Goal: Download file/media

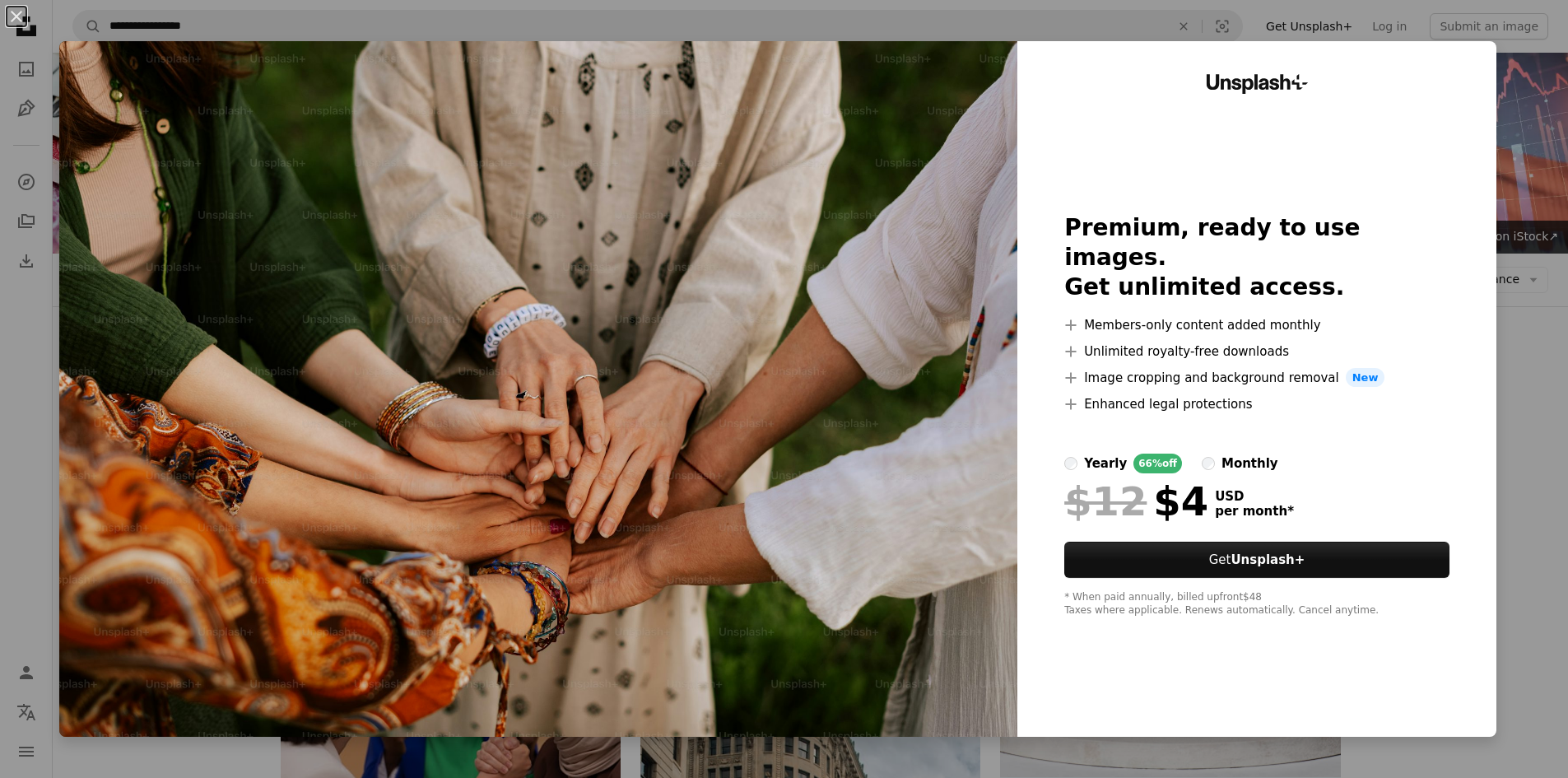
scroll to position [742, 0]
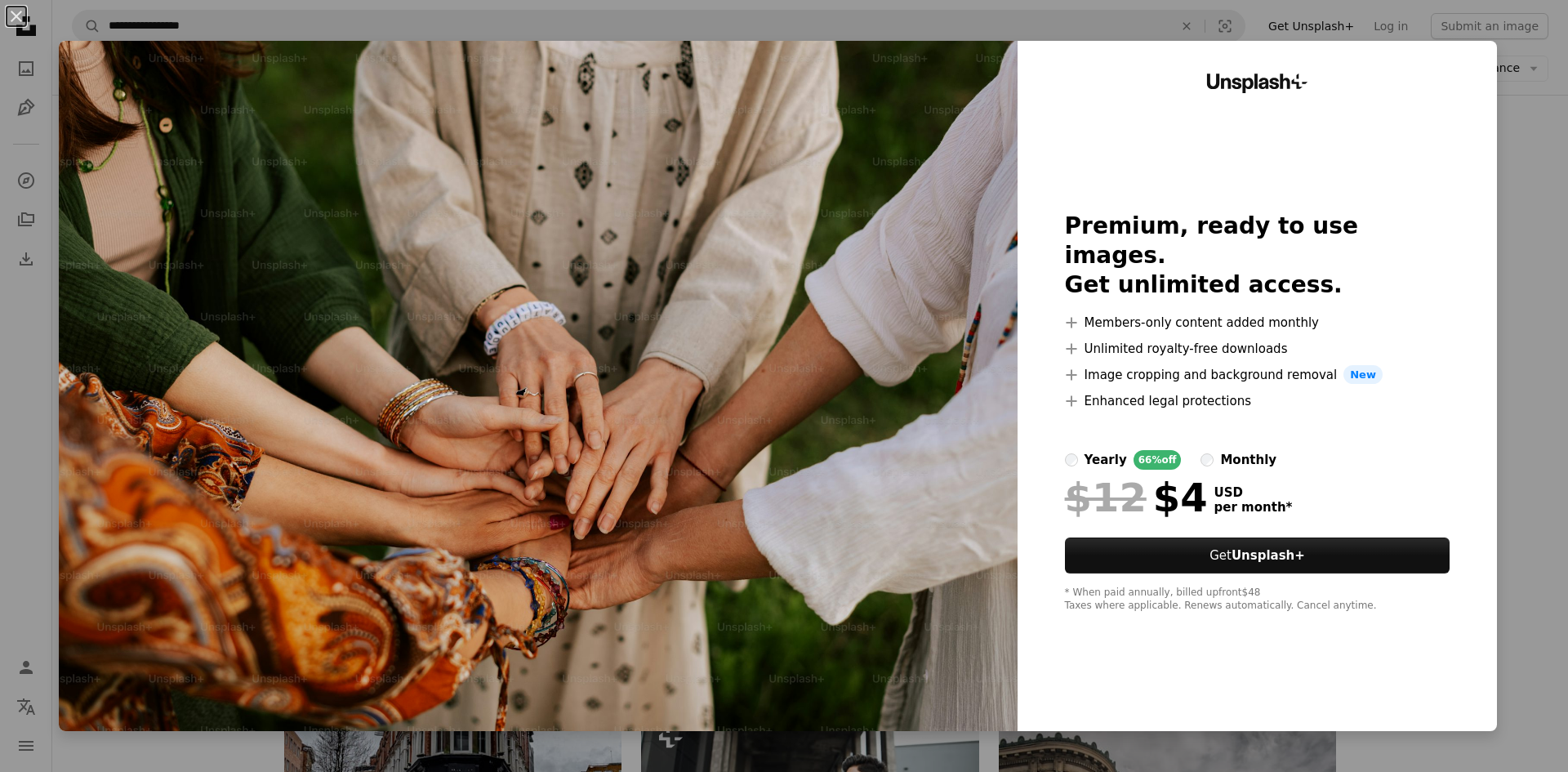
click at [1527, 186] on div "An X shape Unsplash+ Premium, ready to use images. Get unlimited access. A plus…" at bounding box center [784, 386] width 1568 height 772
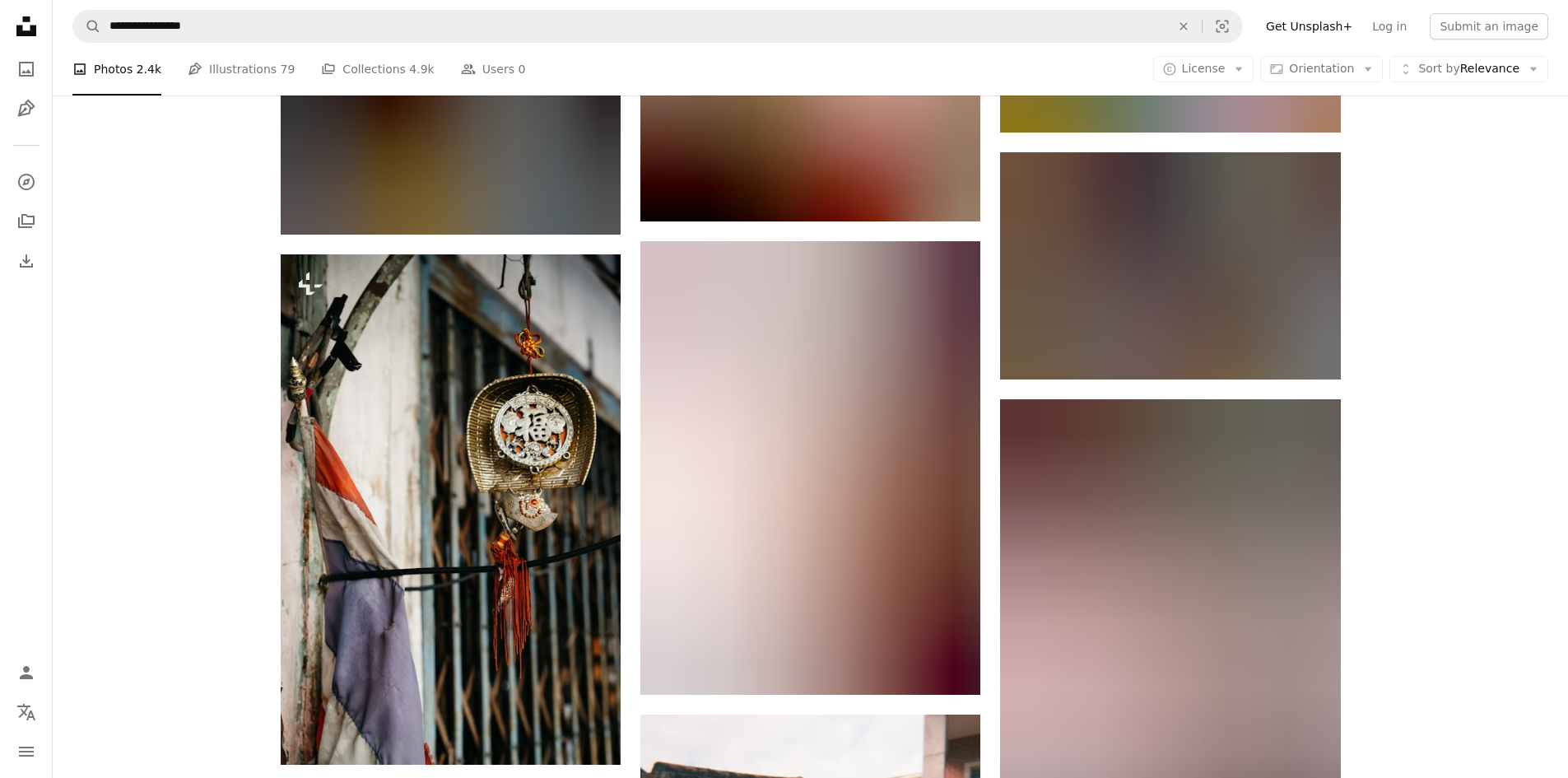
scroll to position [34836, 0]
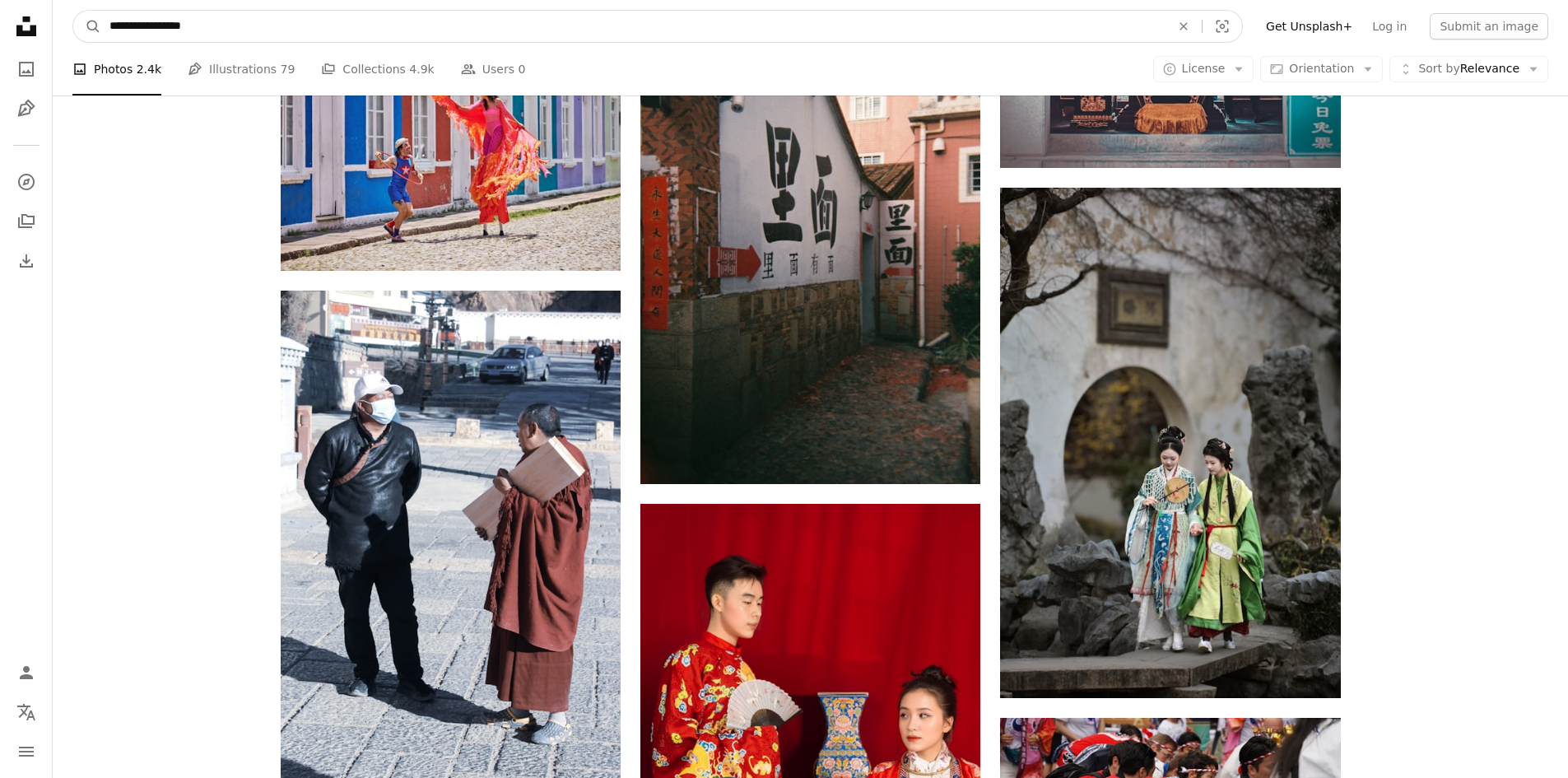
drag, startPoint x: 205, startPoint y: 36, endPoint x: 32, endPoint y: 28, distance: 173.2
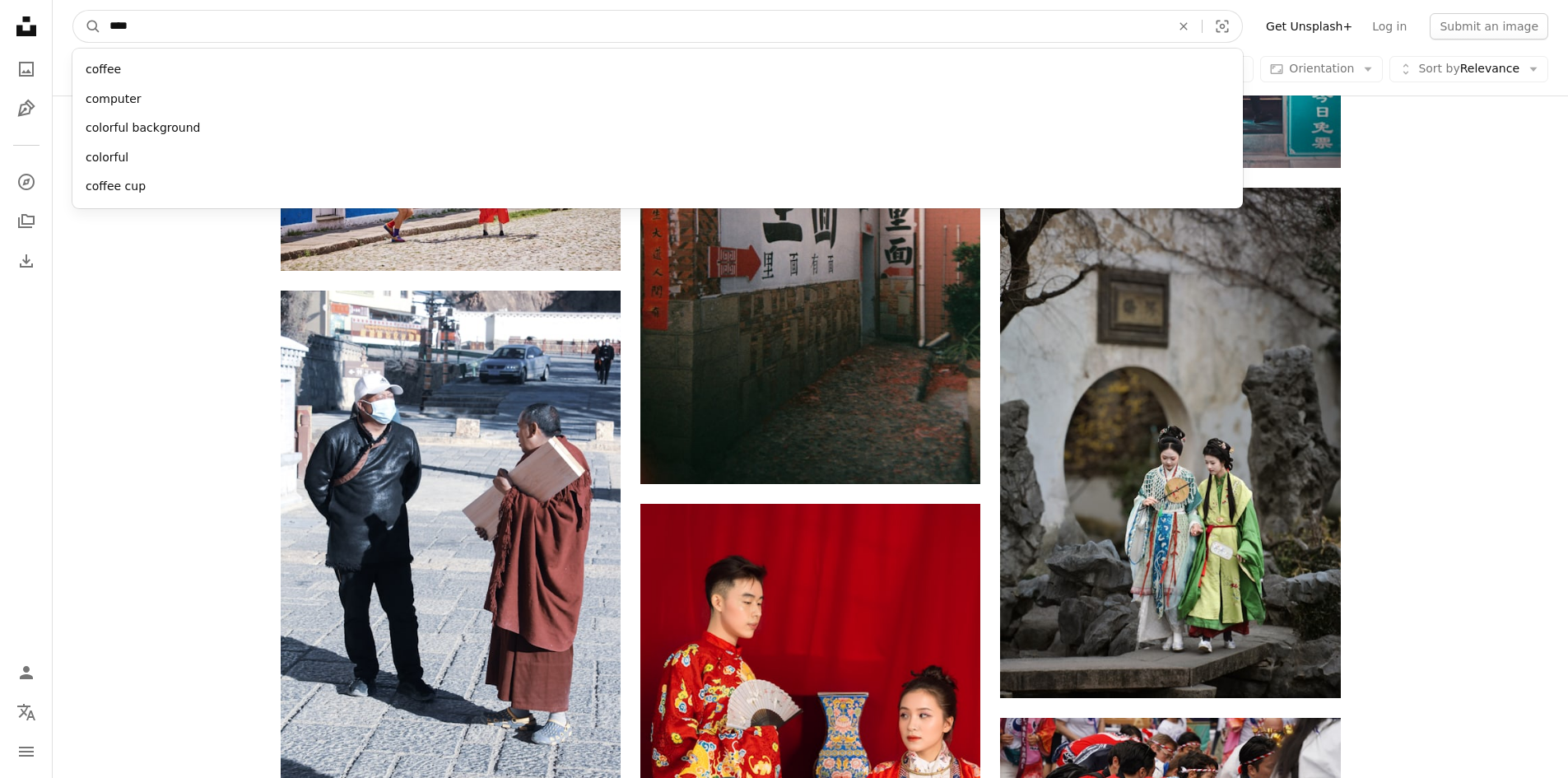
type input "*****"
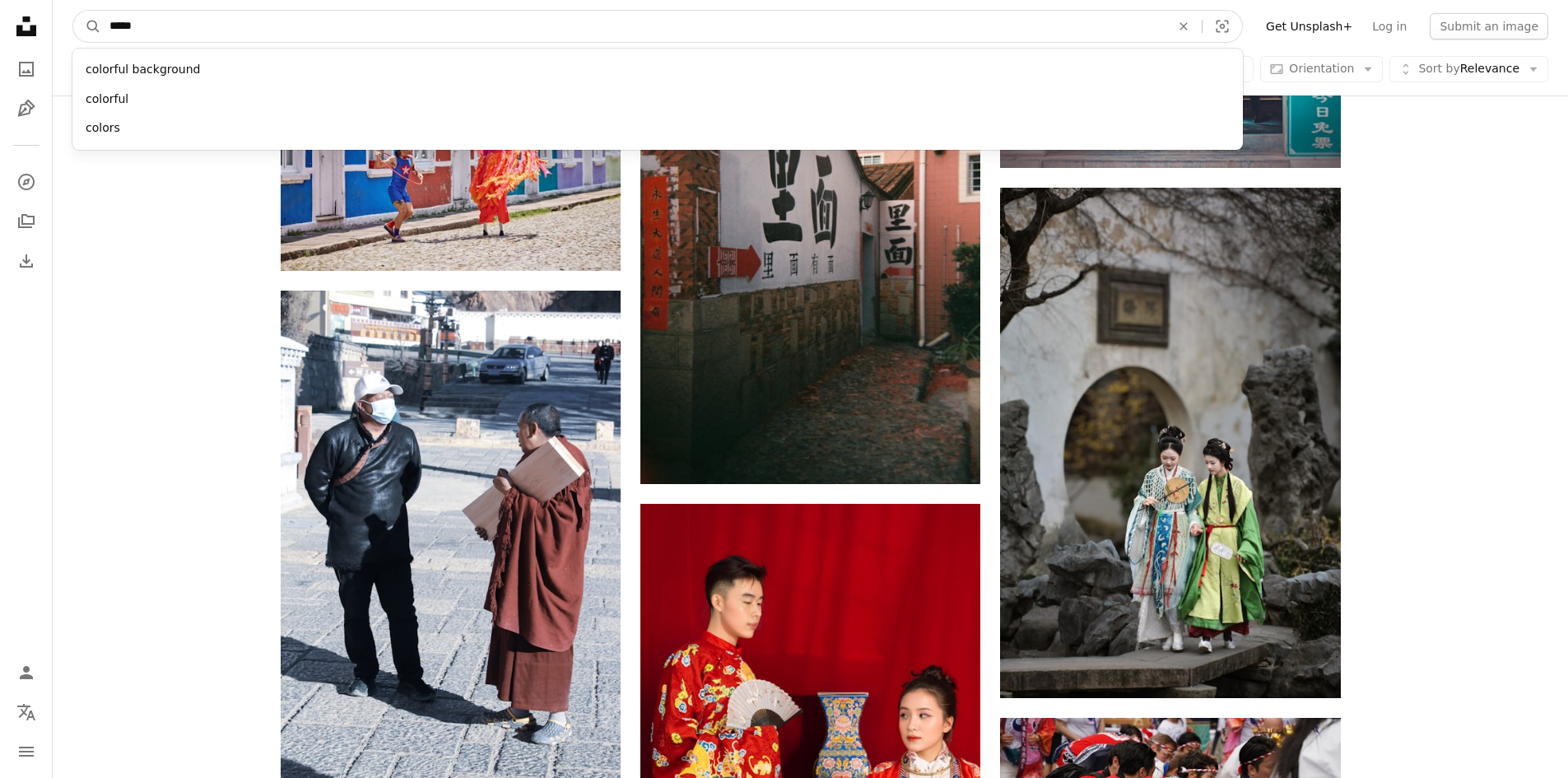
click button "A magnifying glass" at bounding box center [86, 26] width 28 height 31
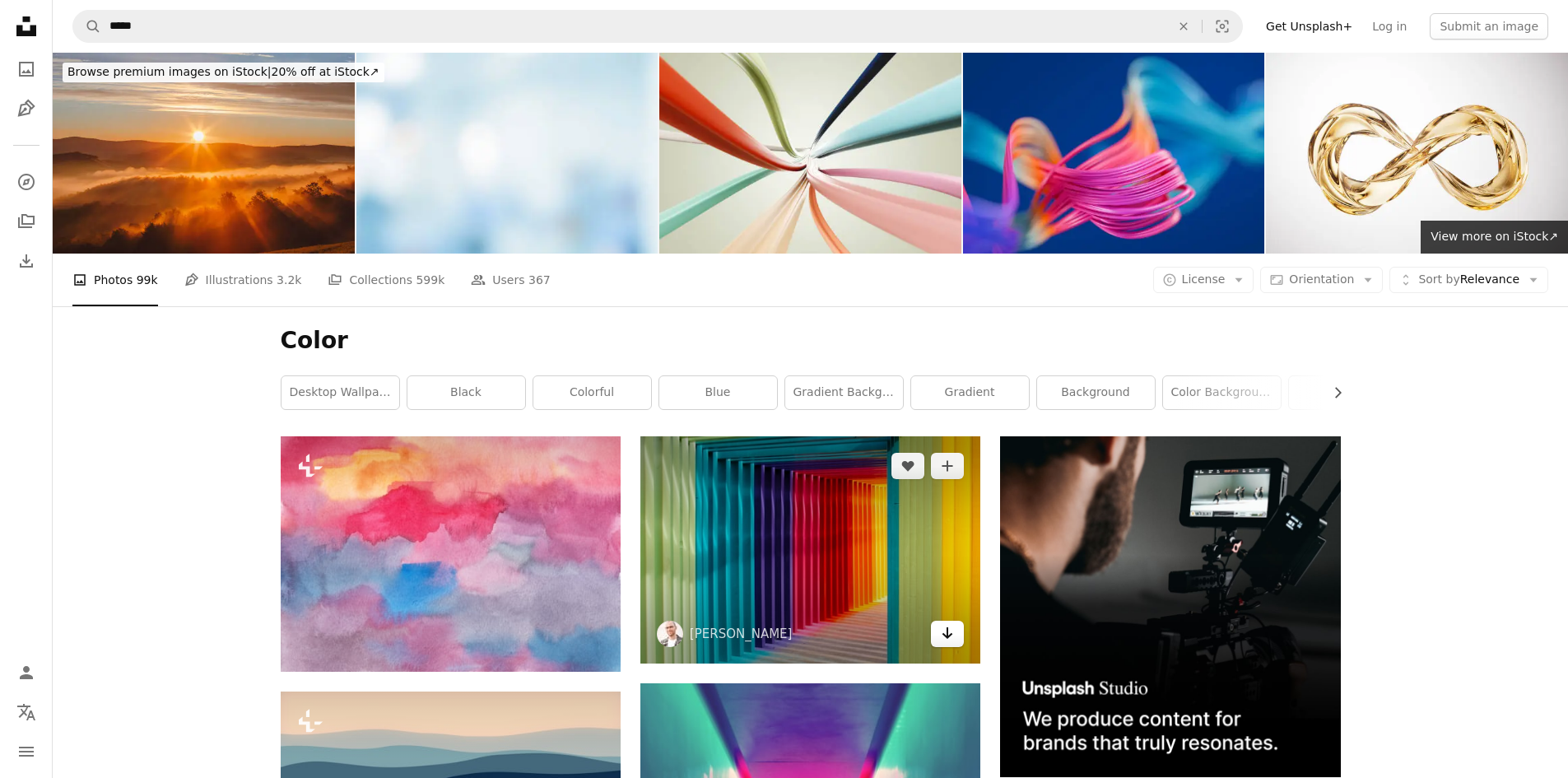
click at [944, 638] on icon "Arrow pointing down" at bounding box center [947, 633] width 13 height 20
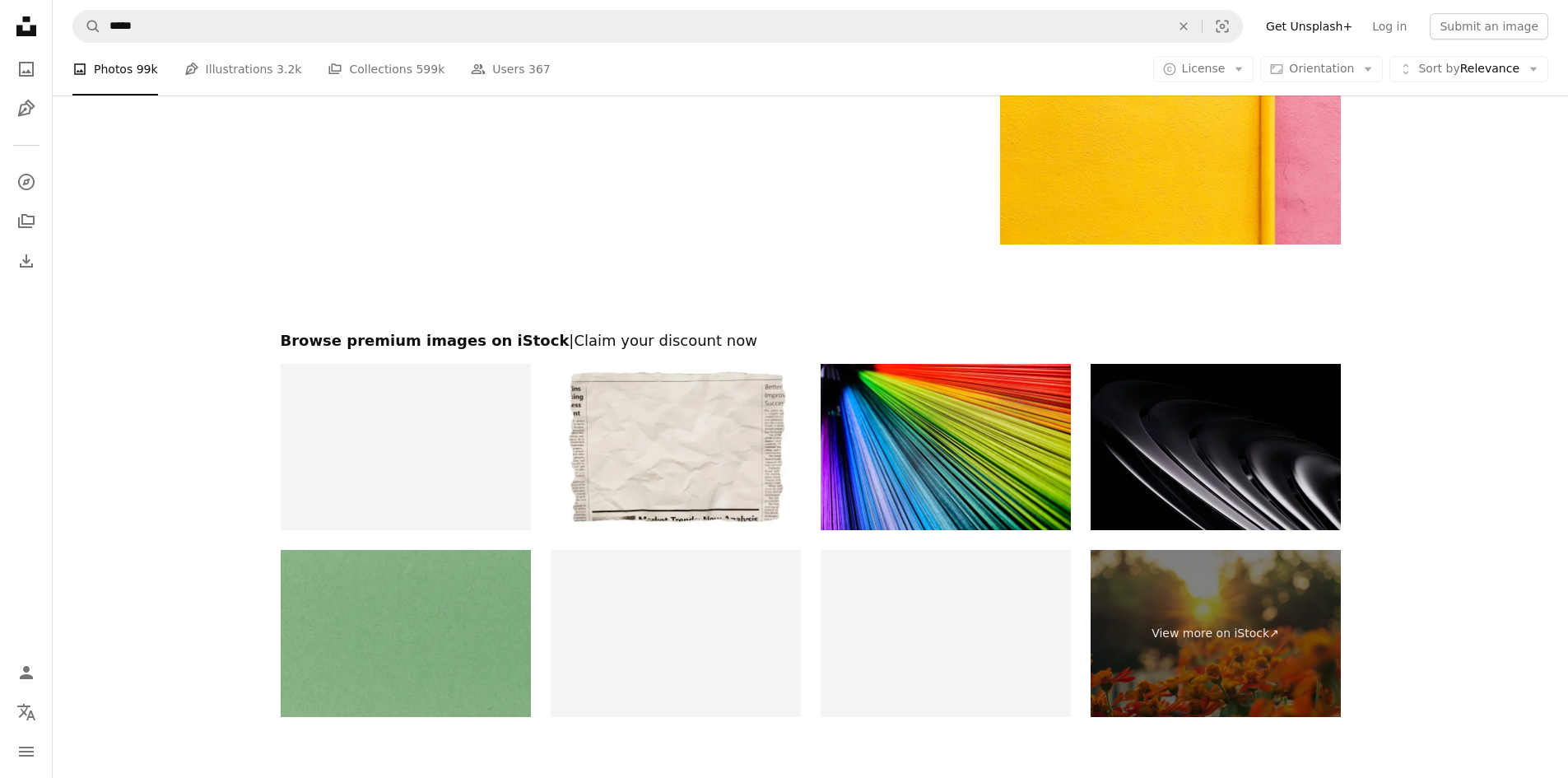
scroll to position [3158, 0]
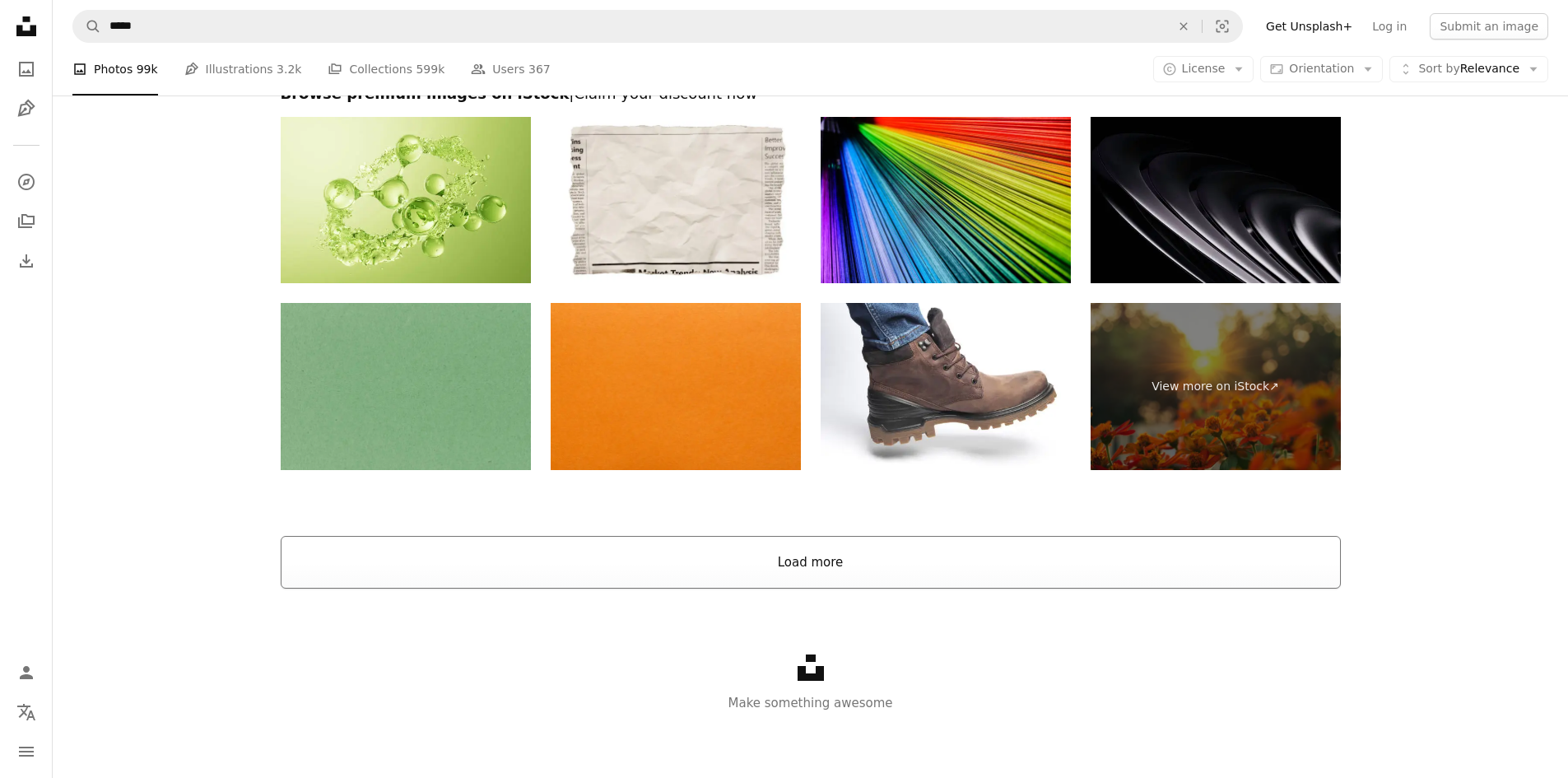
click at [729, 549] on button "Load more" at bounding box center [811, 562] width 1061 height 53
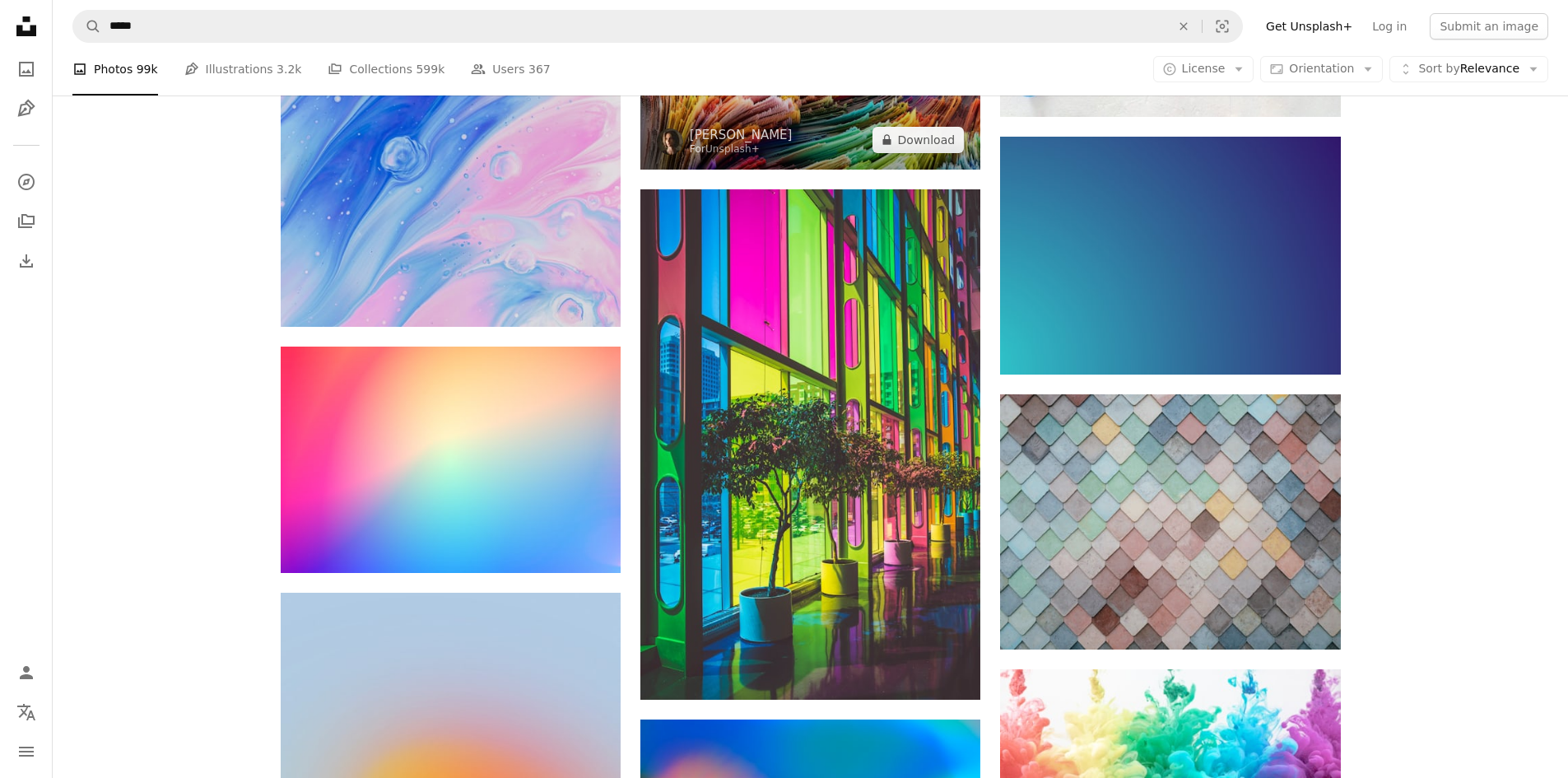
scroll to position [988, 0]
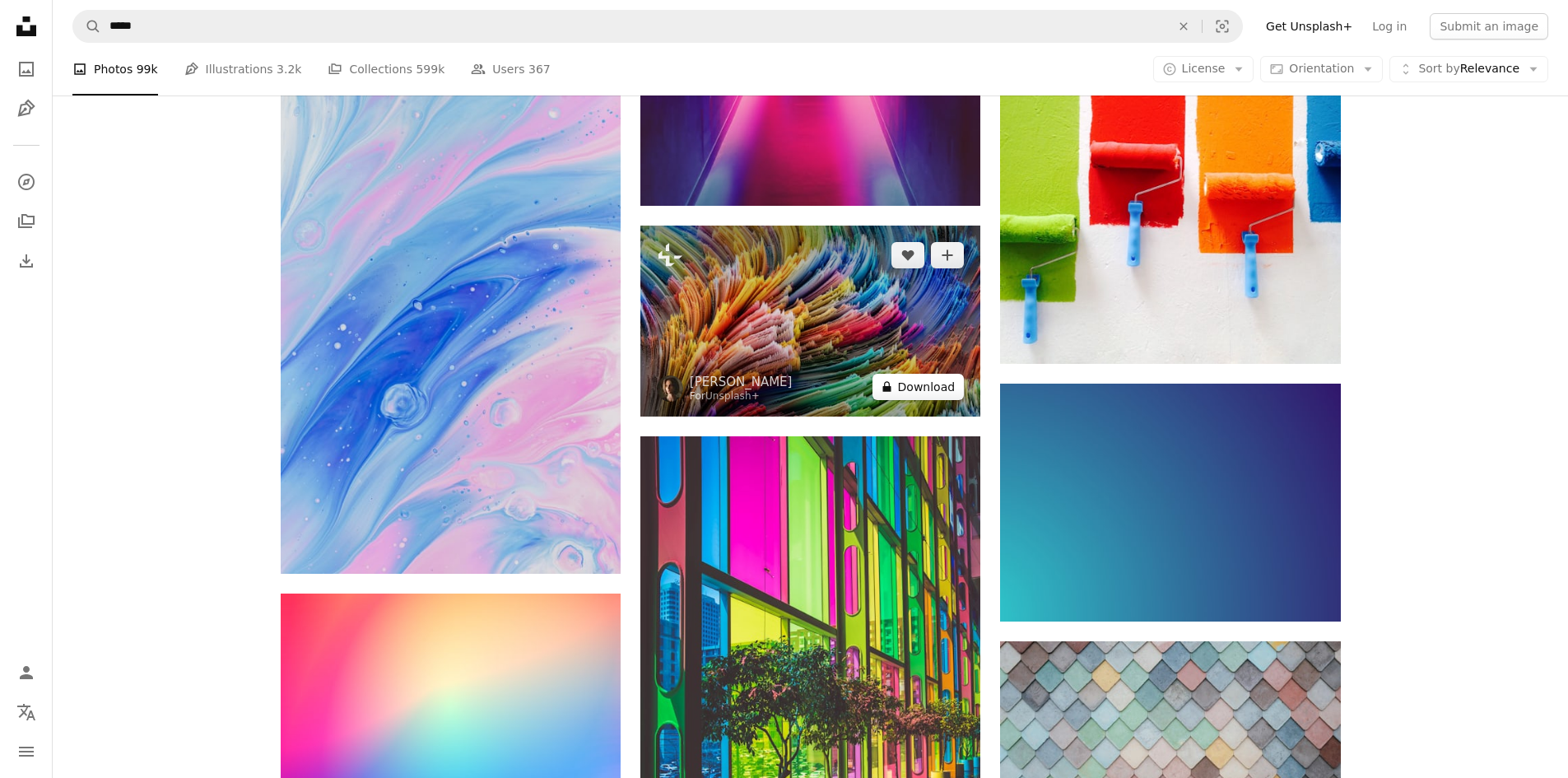
click at [899, 391] on button "A lock Download" at bounding box center [919, 387] width 93 height 27
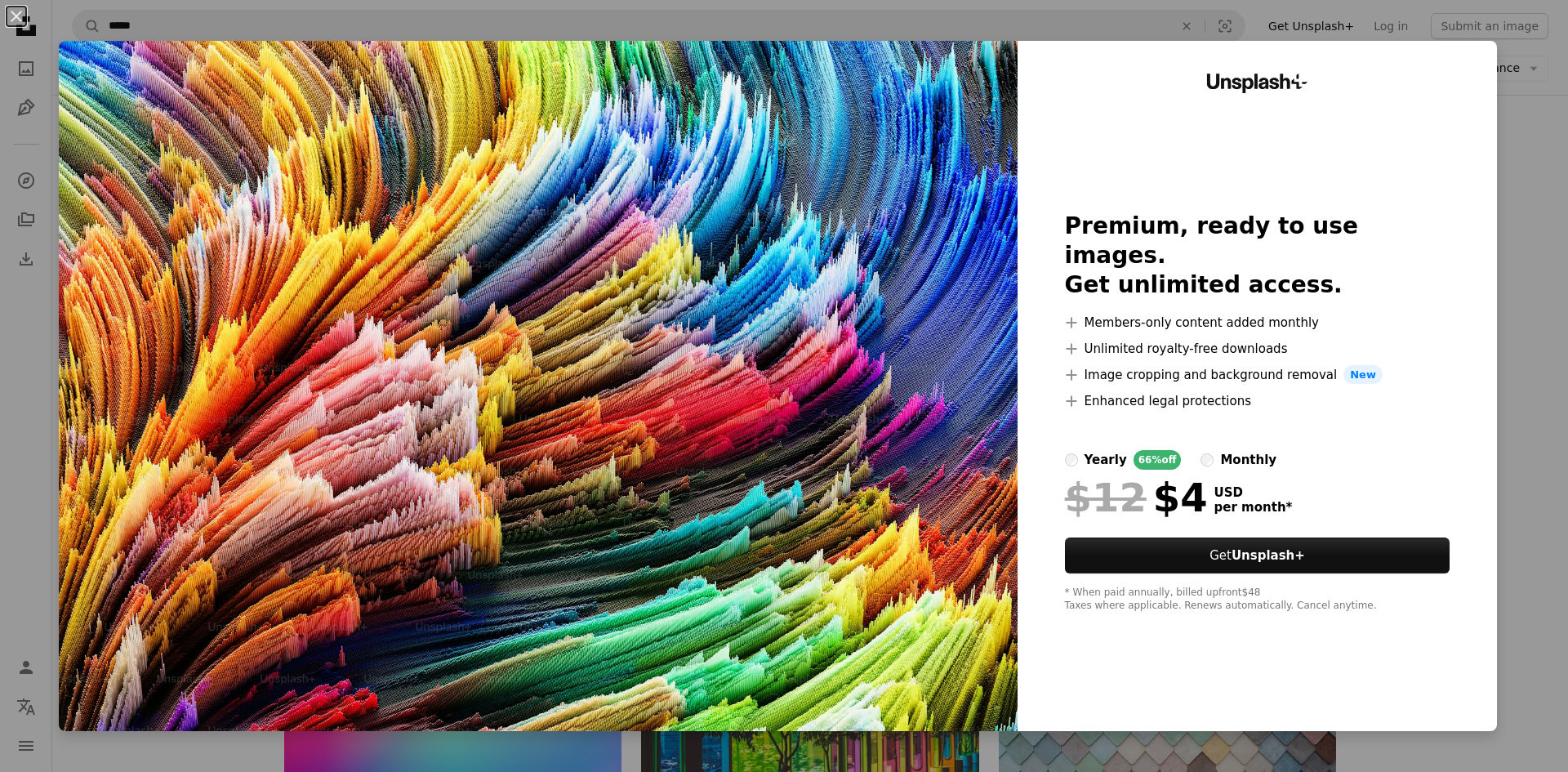
click at [1537, 156] on div "An X shape Unsplash+ Premium, ready to use images. Get unlimited access. A plus…" at bounding box center [784, 386] width 1568 height 772
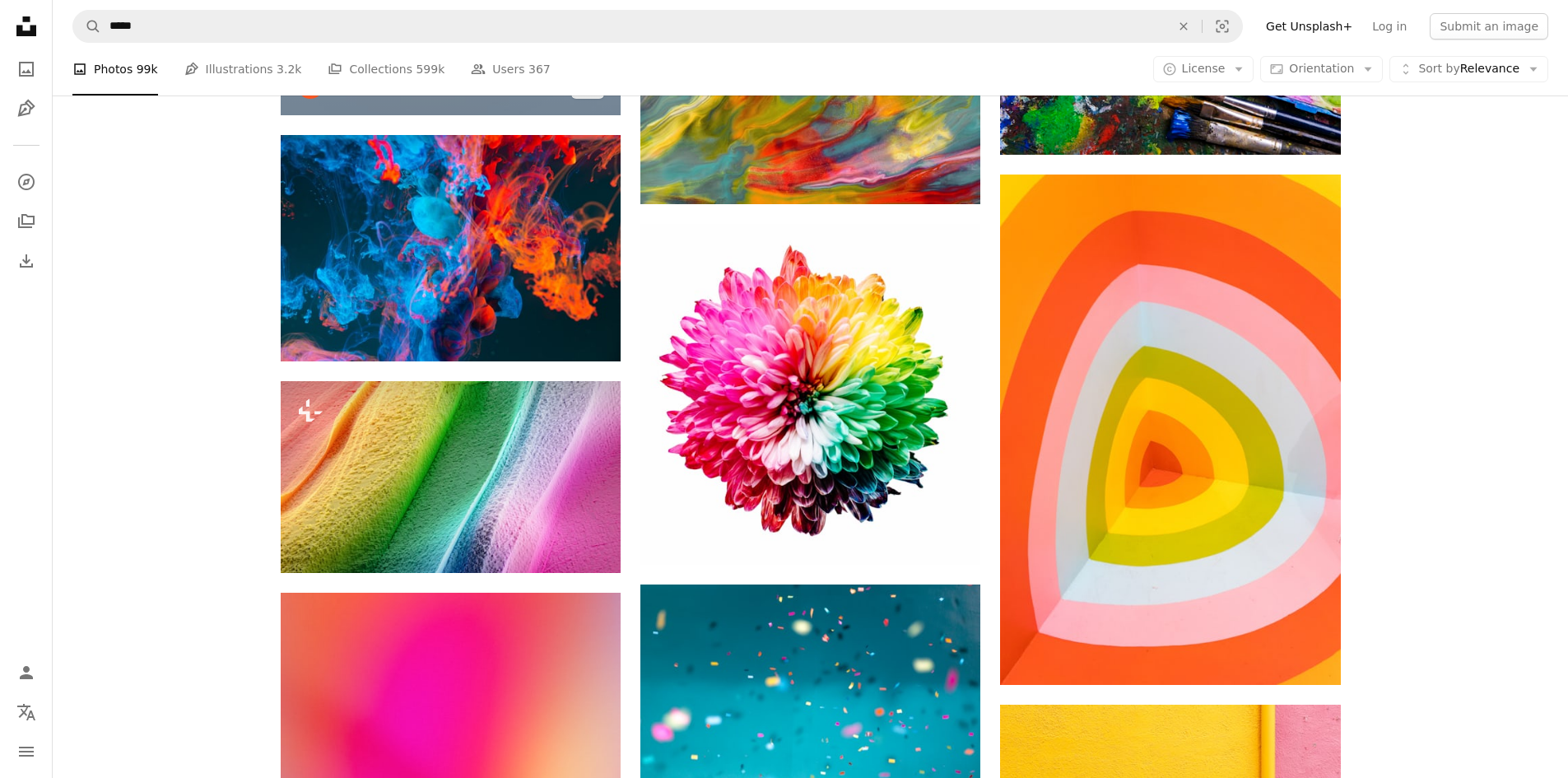
scroll to position [2470, 0]
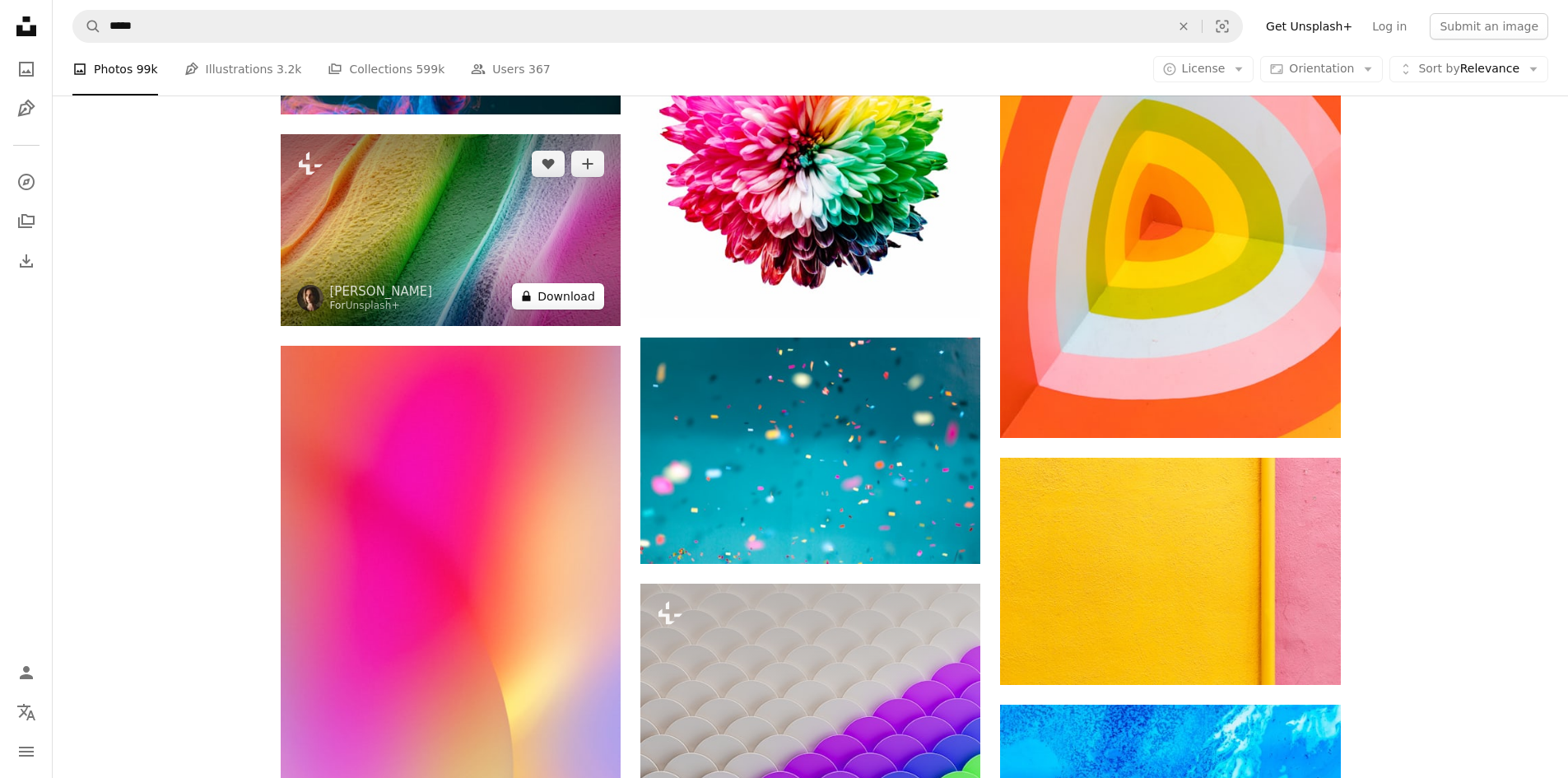
click at [568, 301] on button "A lock Download" at bounding box center [558, 296] width 93 height 27
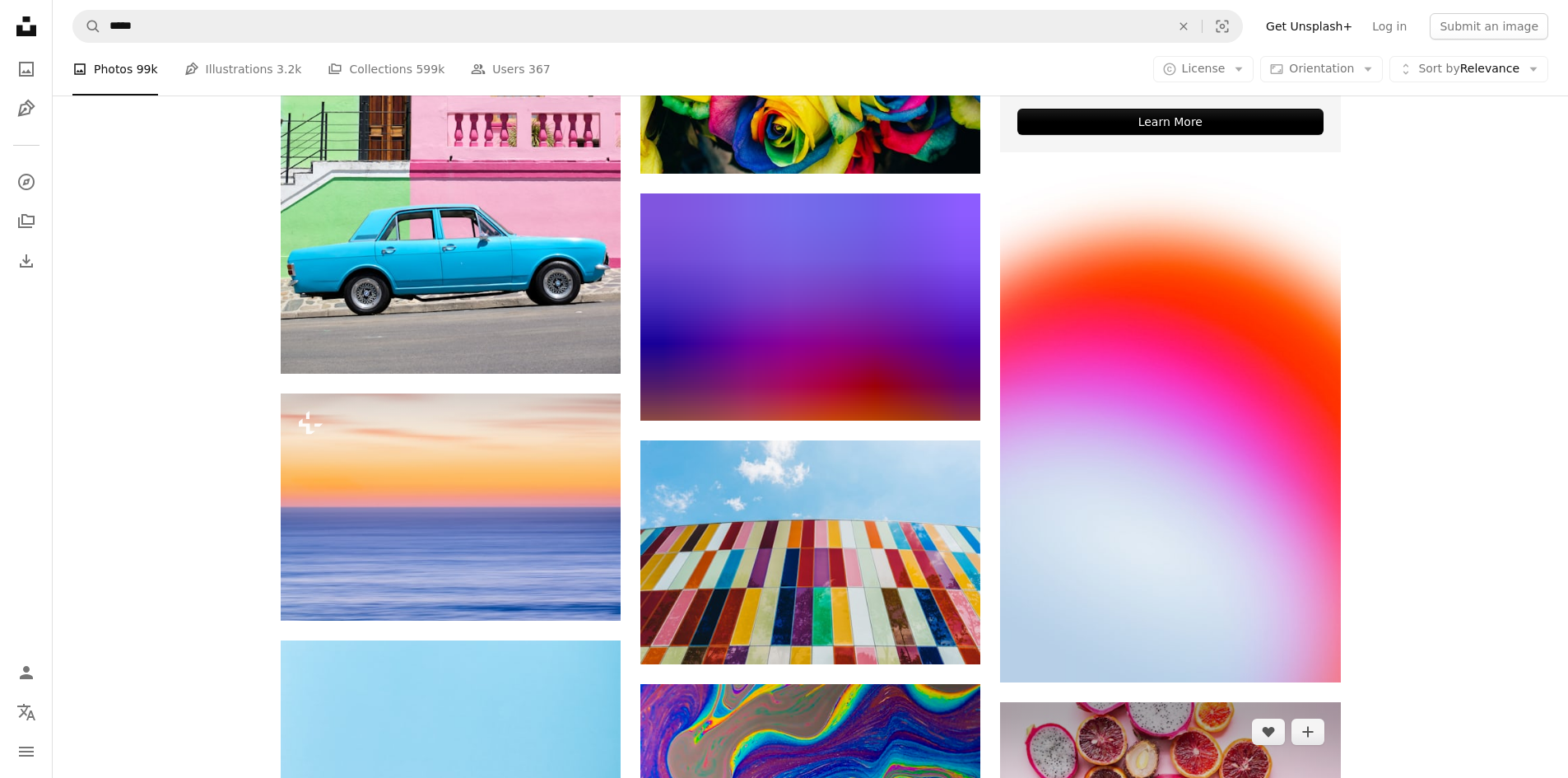
scroll to position [8647, 0]
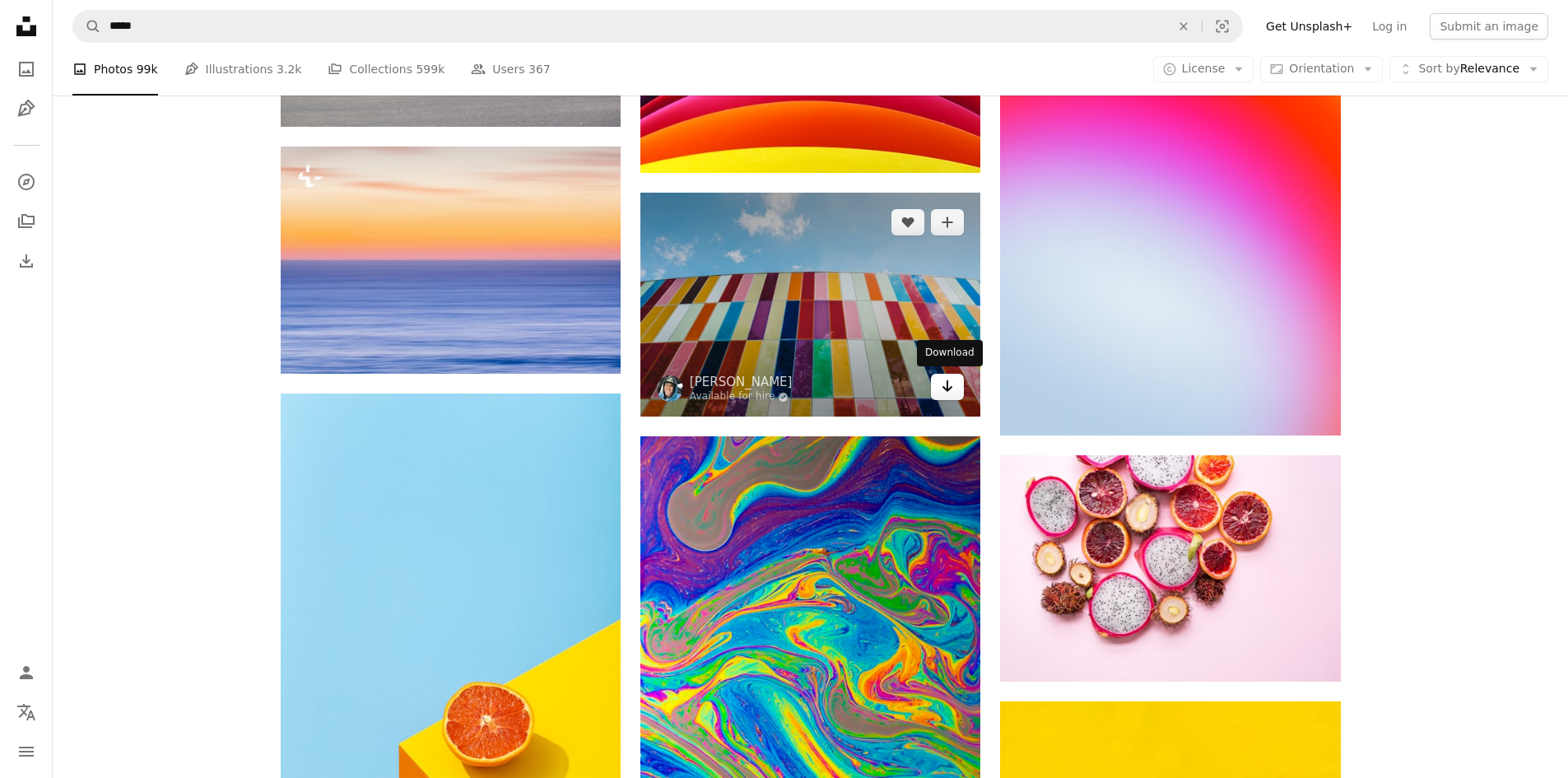
click at [948, 392] on icon "Arrow pointing down" at bounding box center [947, 386] width 13 height 20
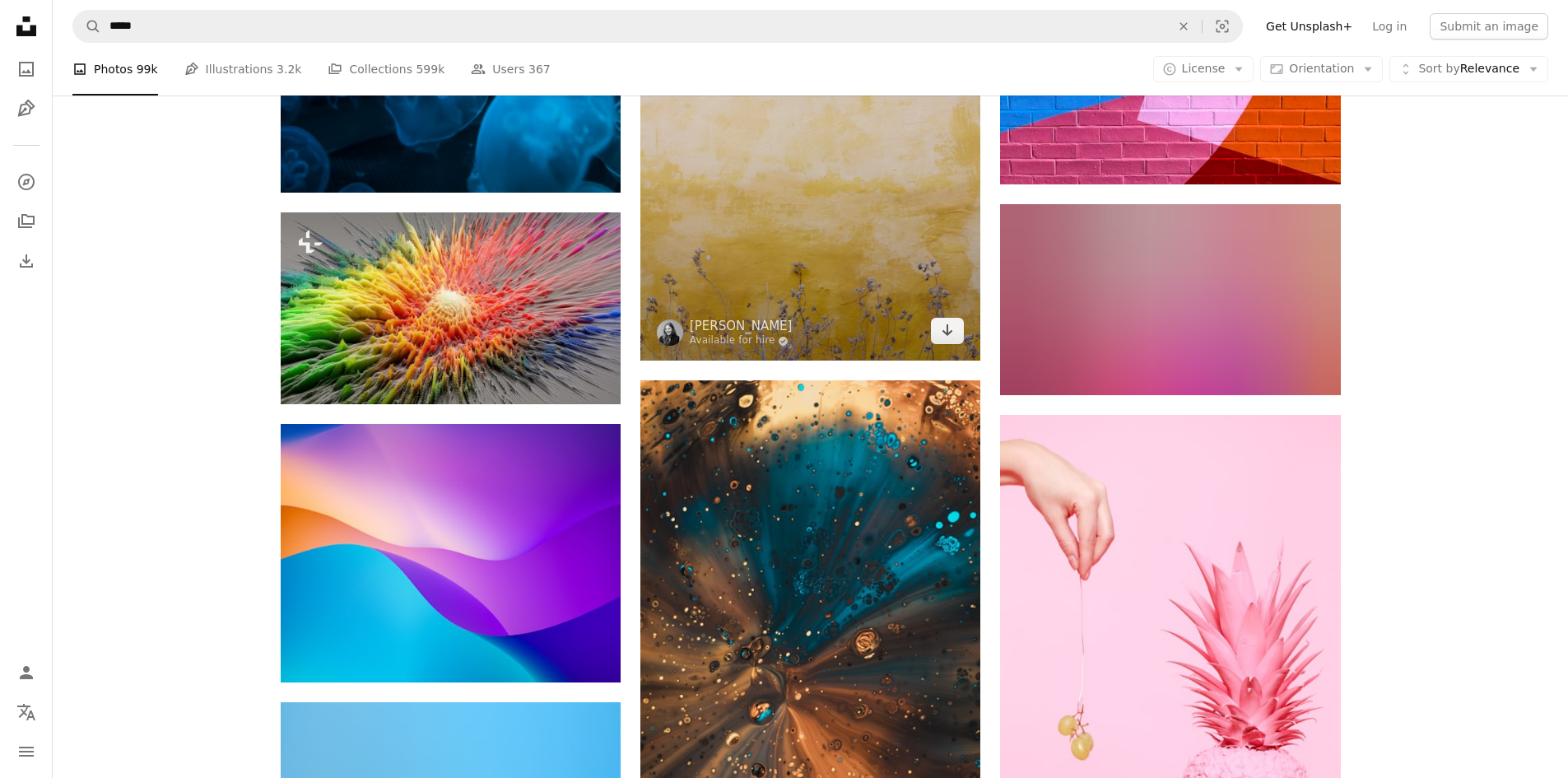
scroll to position [30142, 0]
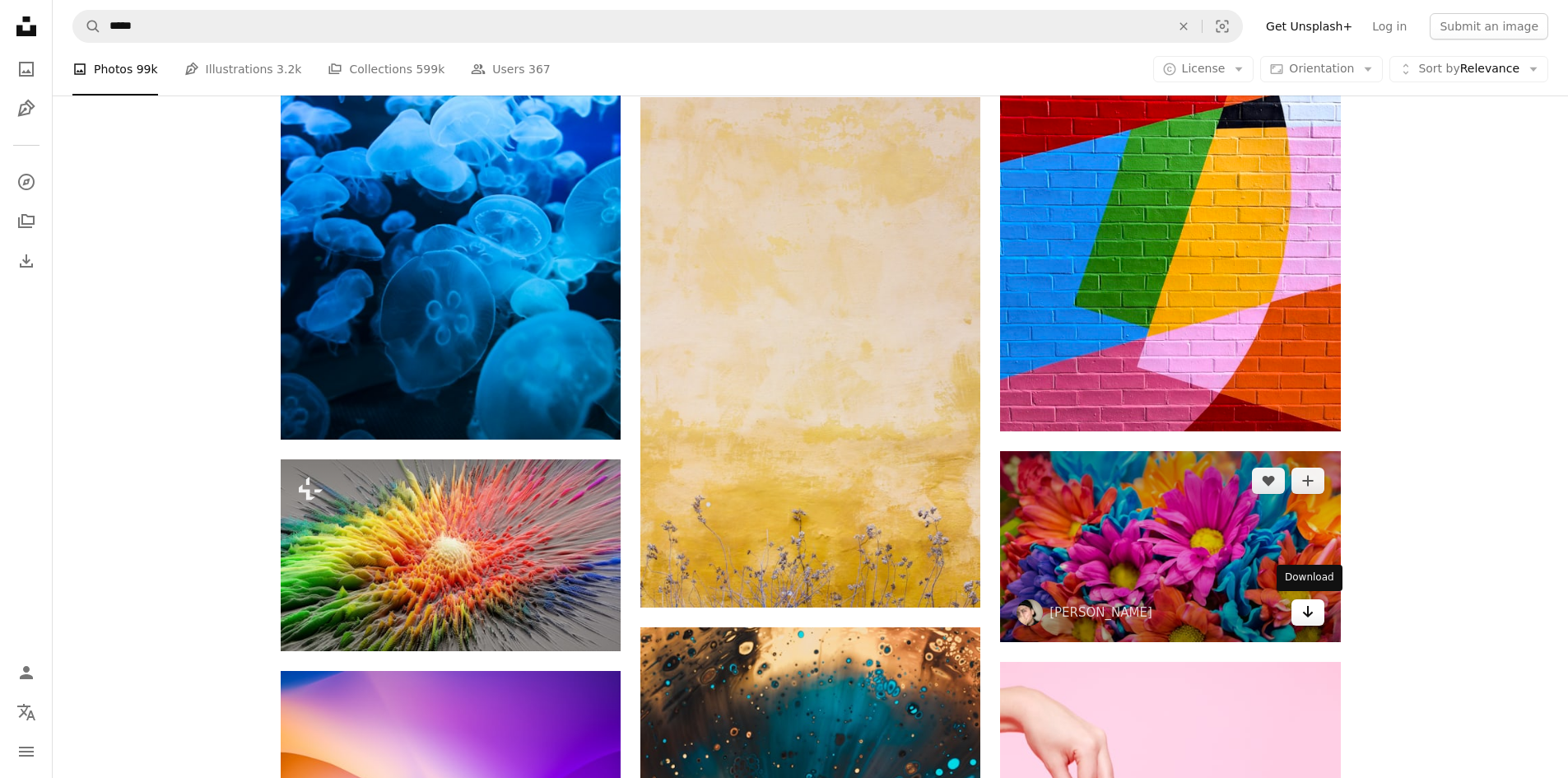
click at [1307, 614] on icon "Download" at bounding box center [1308, 612] width 11 height 12
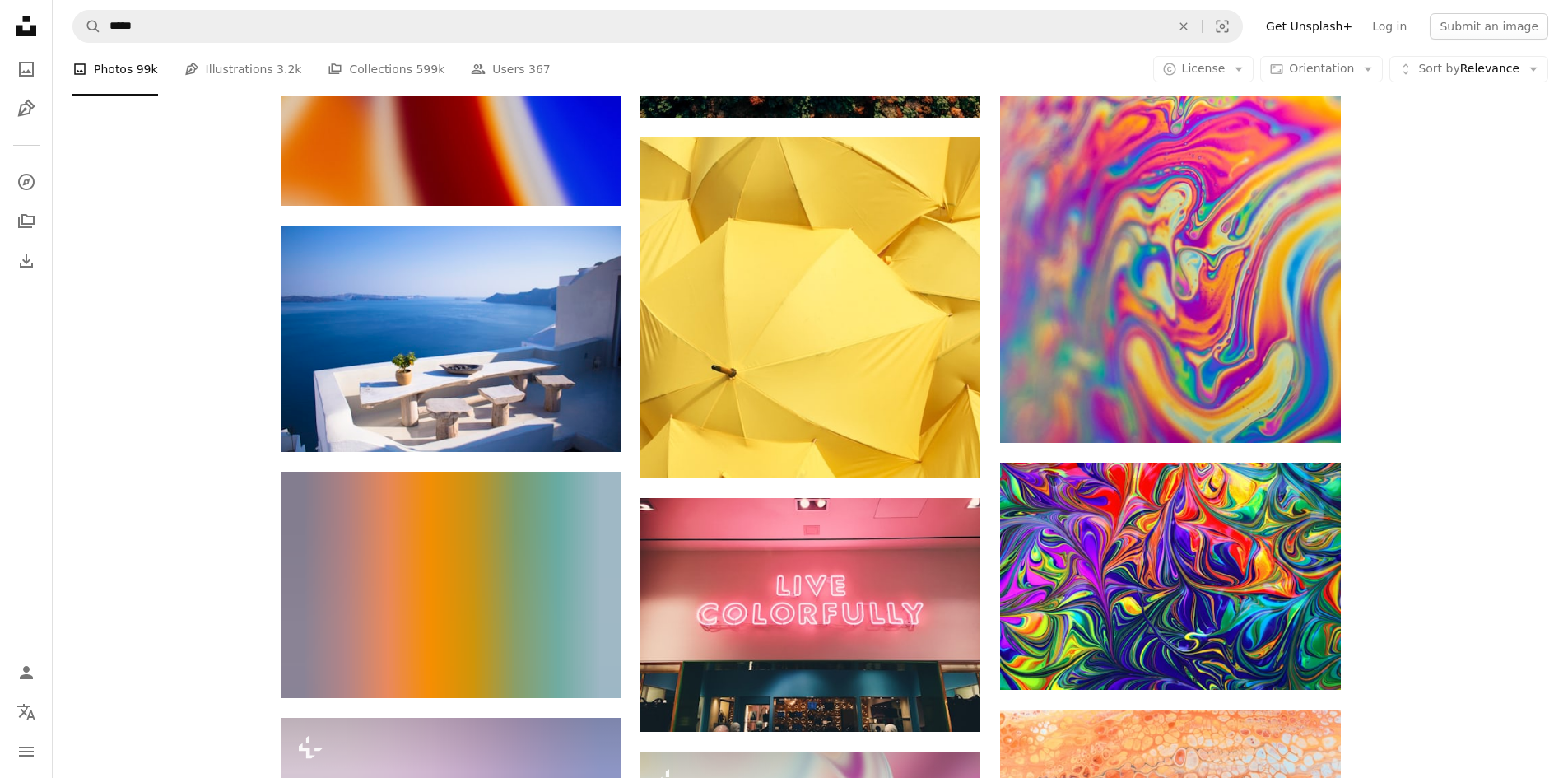
scroll to position [59542, 0]
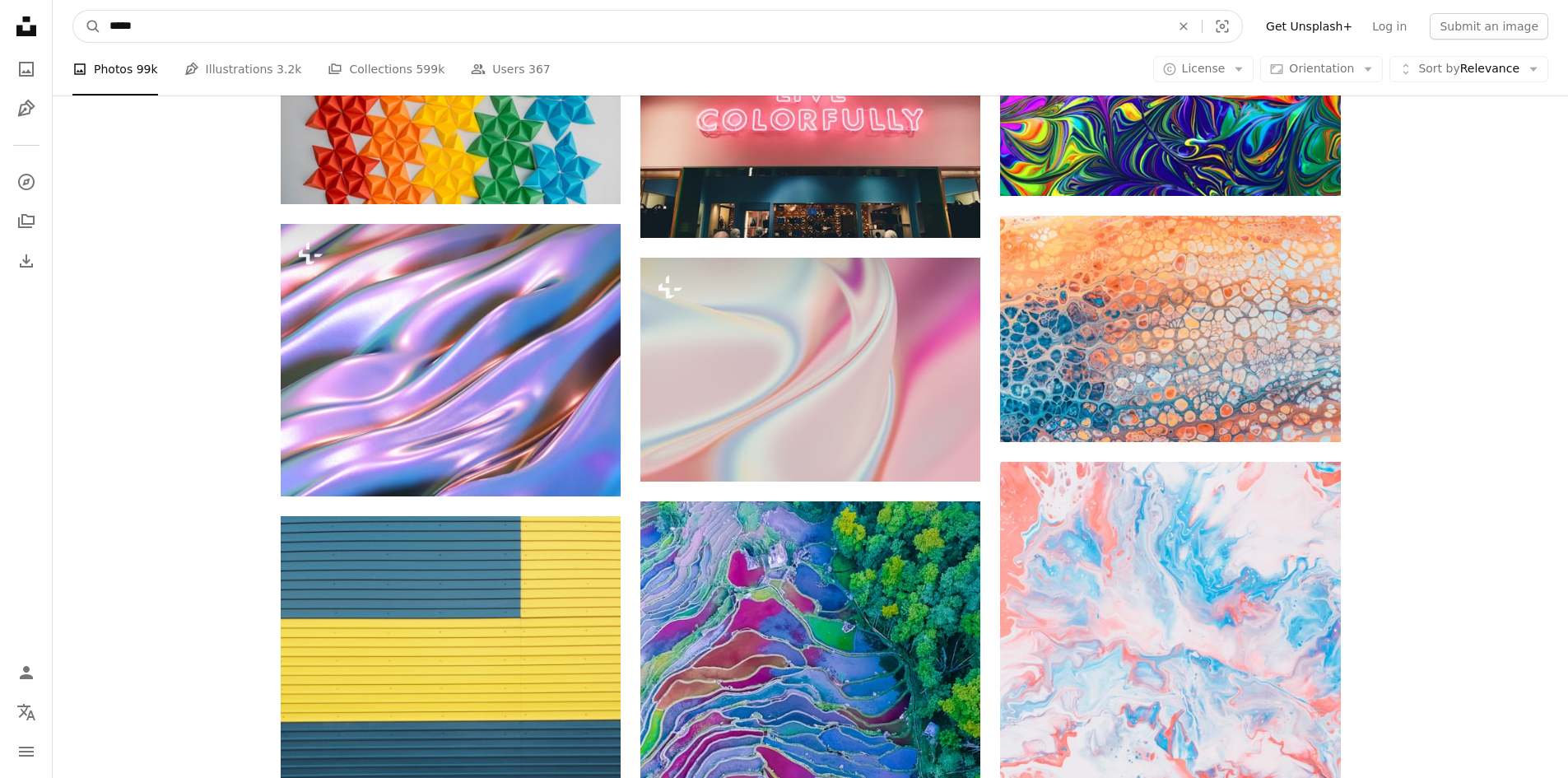
click at [278, 30] on input "*****" at bounding box center [634, 26] width 1064 height 31
type input "*********"
click at [73, 11] on button "A magnifying glass" at bounding box center [86, 26] width 28 height 31
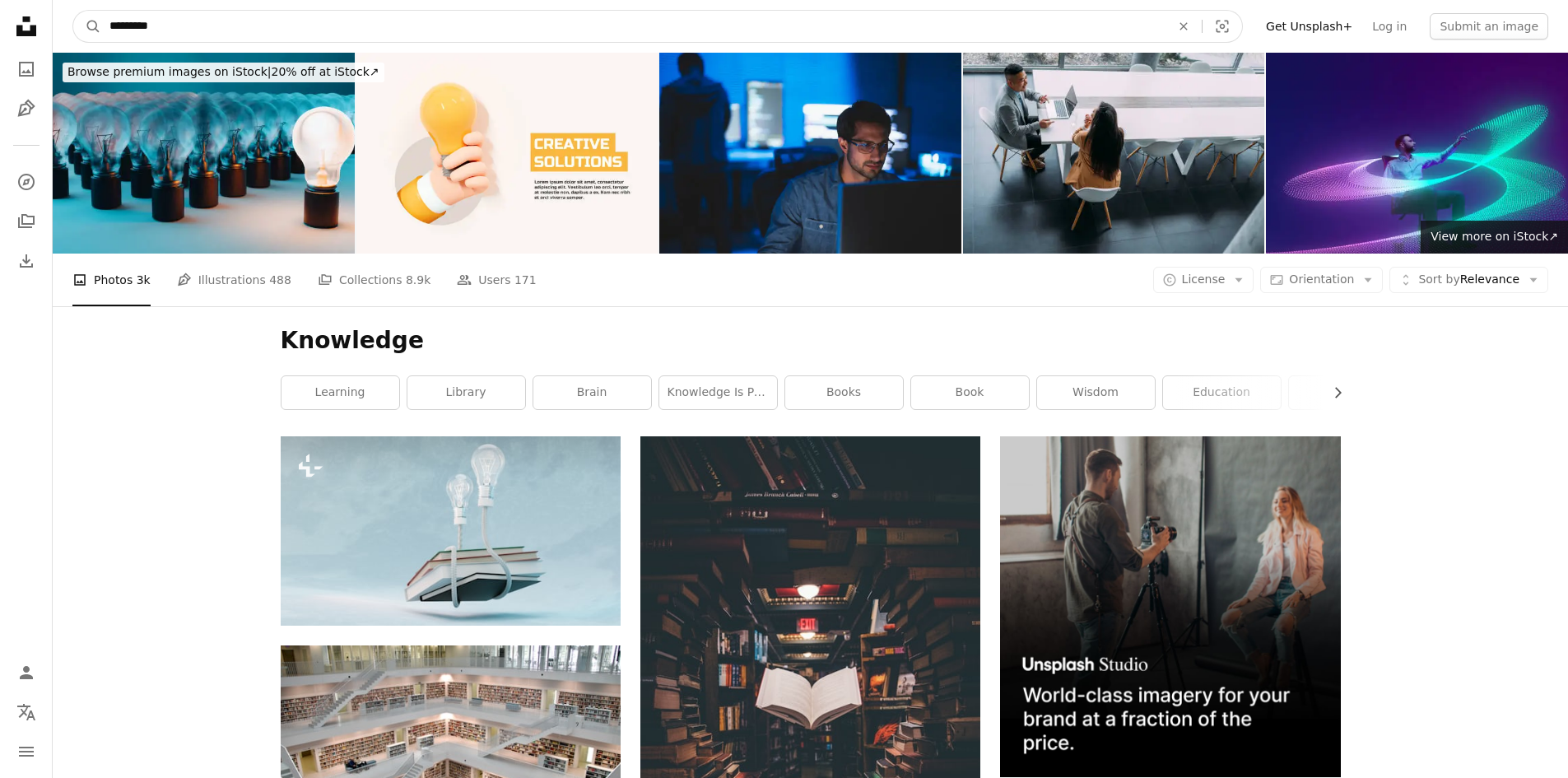
click at [247, 35] on input "*********" at bounding box center [634, 26] width 1064 height 31
type input "**********"
click button "A magnifying glass" at bounding box center [86, 26] width 28 height 31
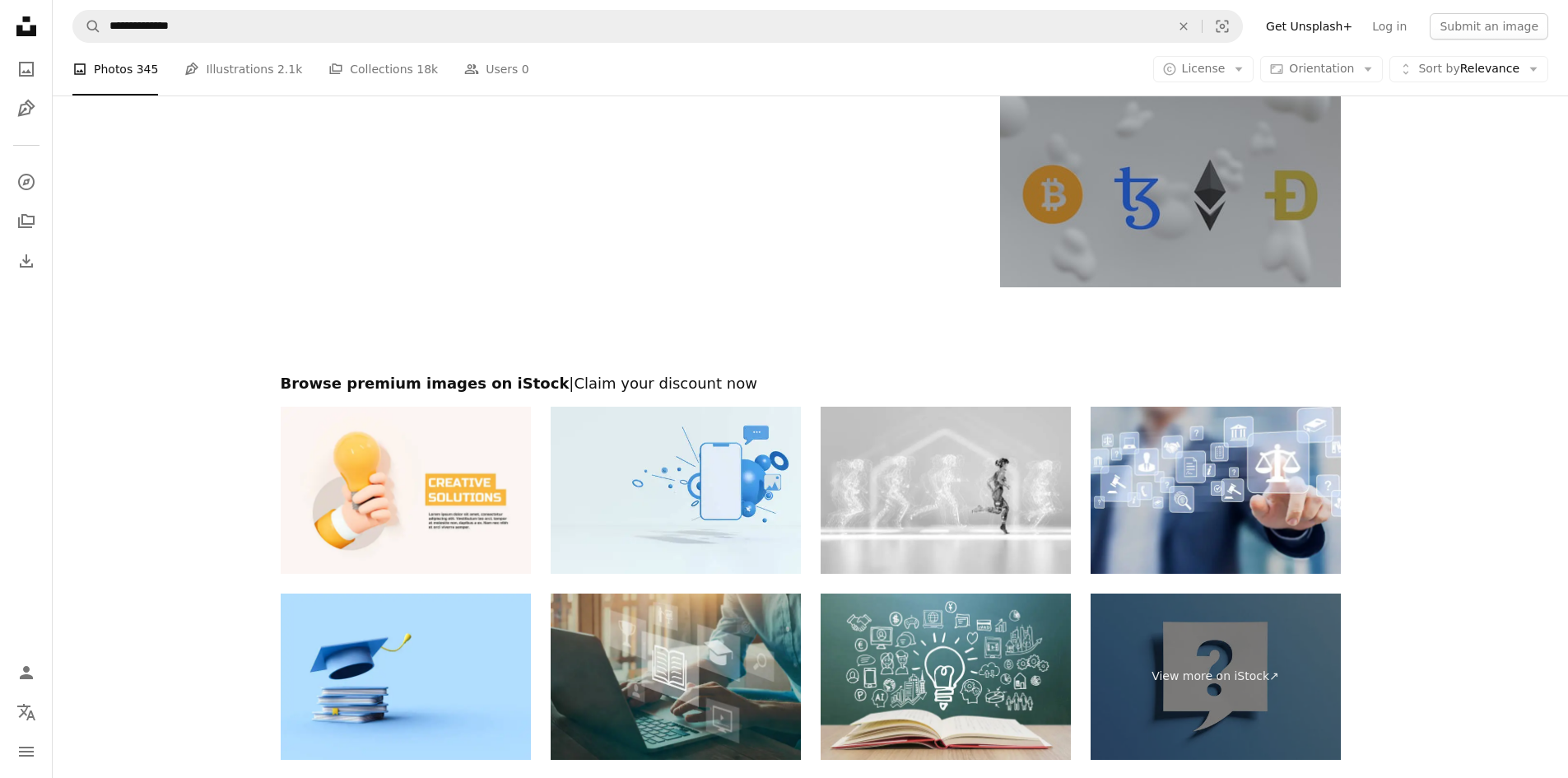
scroll to position [2965, 0]
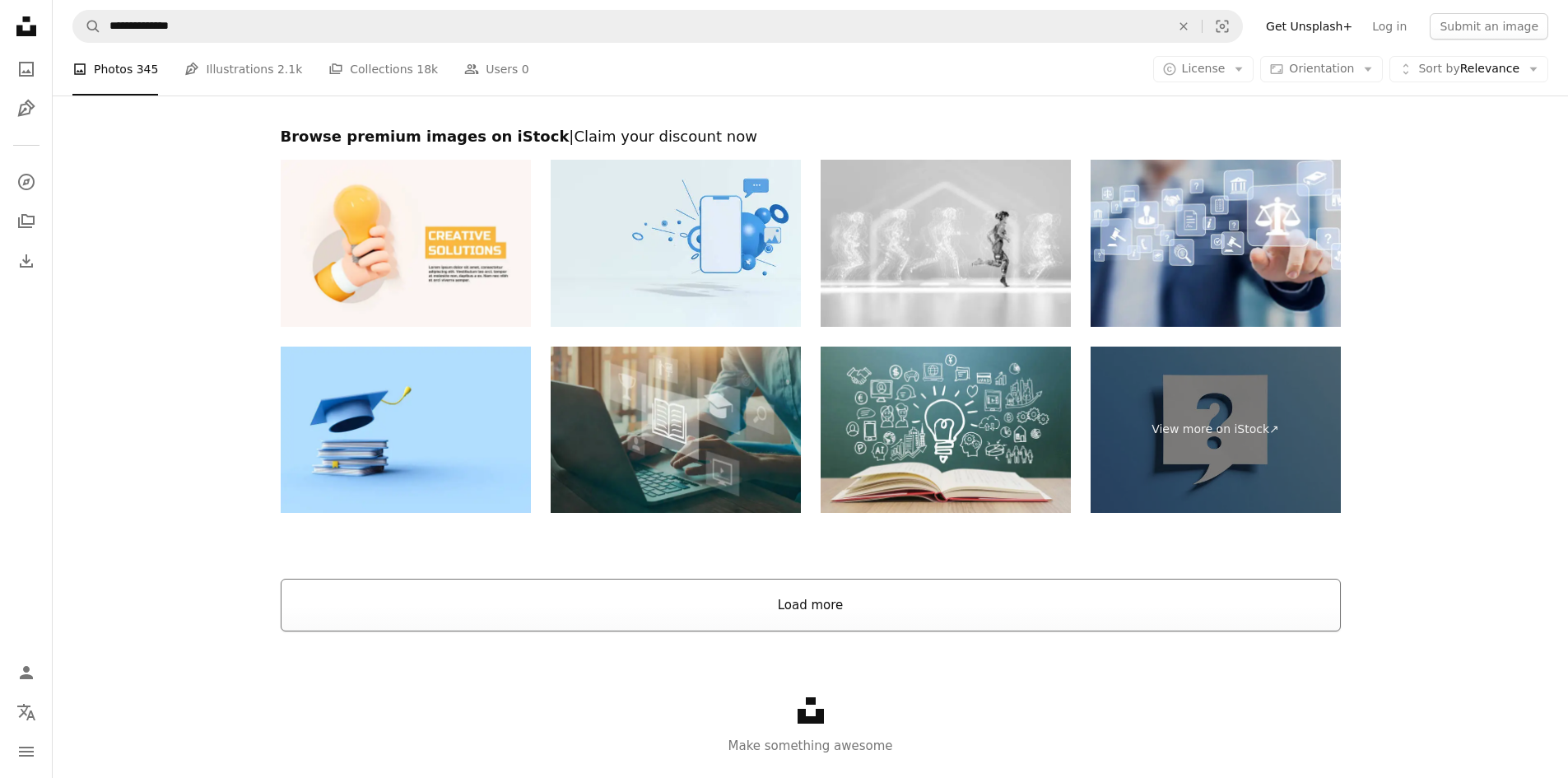
click at [885, 594] on button "Load more" at bounding box center [811, 604] width 1061 height 53
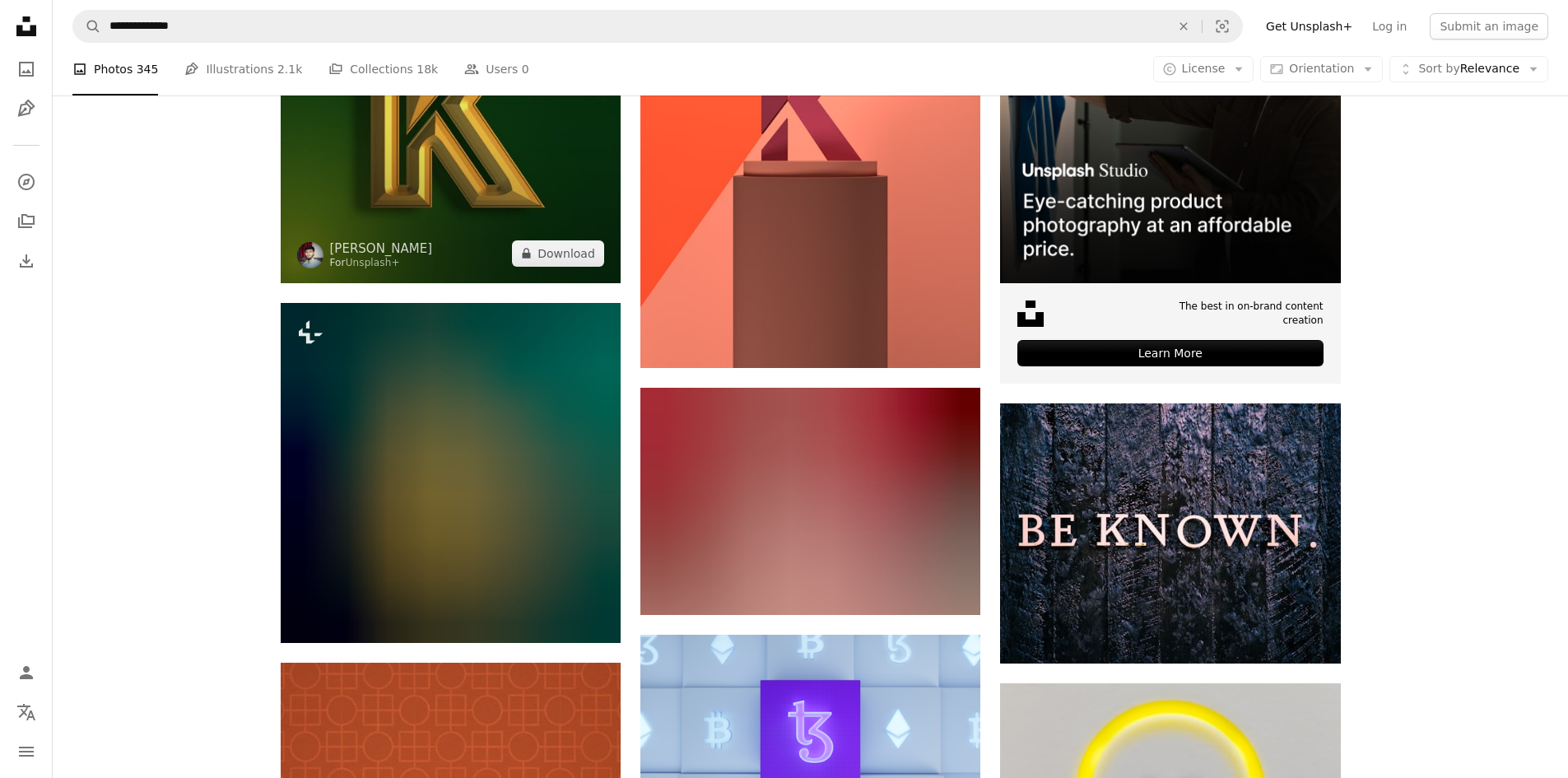
scroll to position [0, 0]
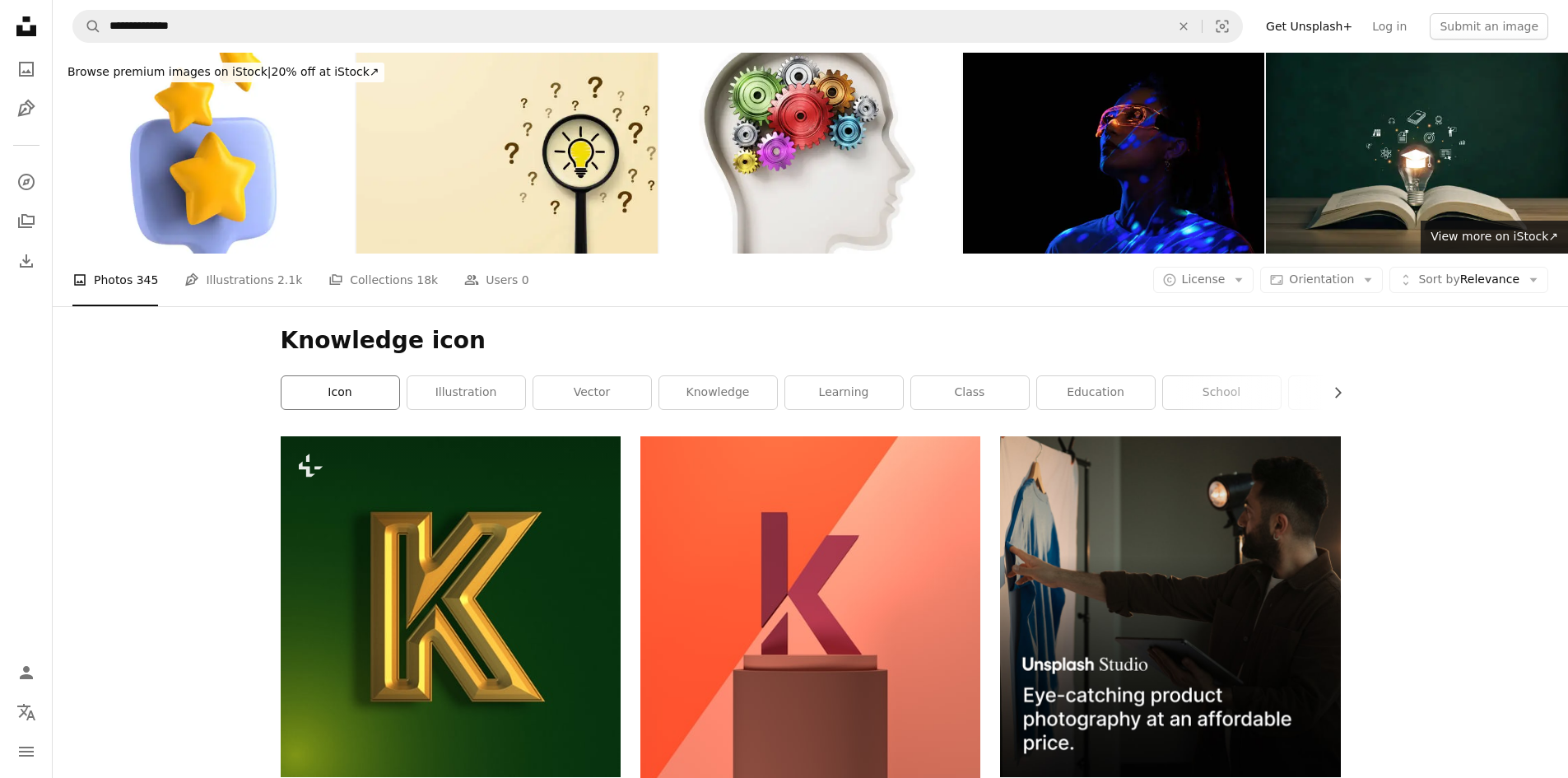
click at [377, 387] on link "icon" at bounding box center [340, 393] width 117 height 33
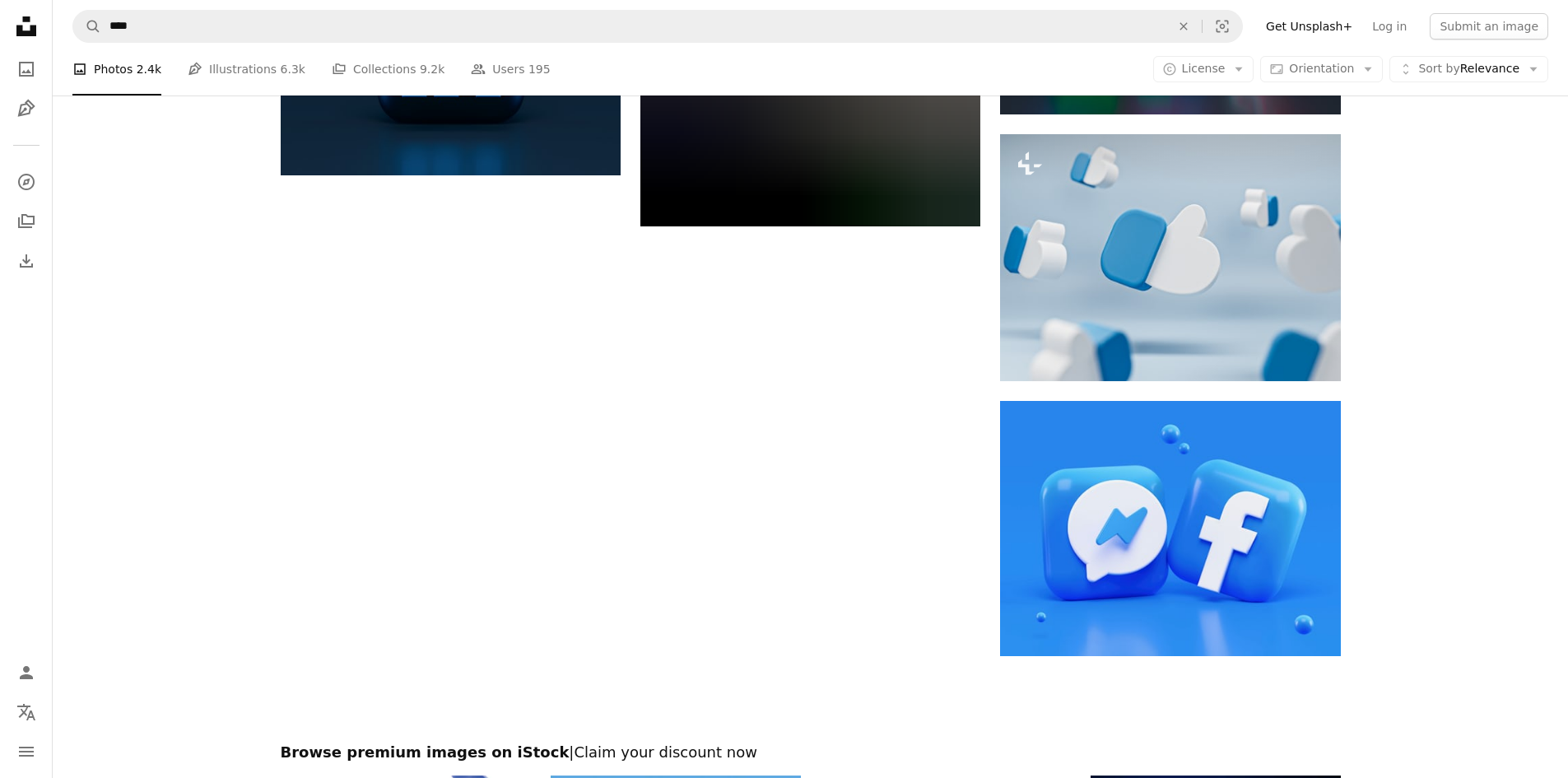
scroll to position [3130, 0]
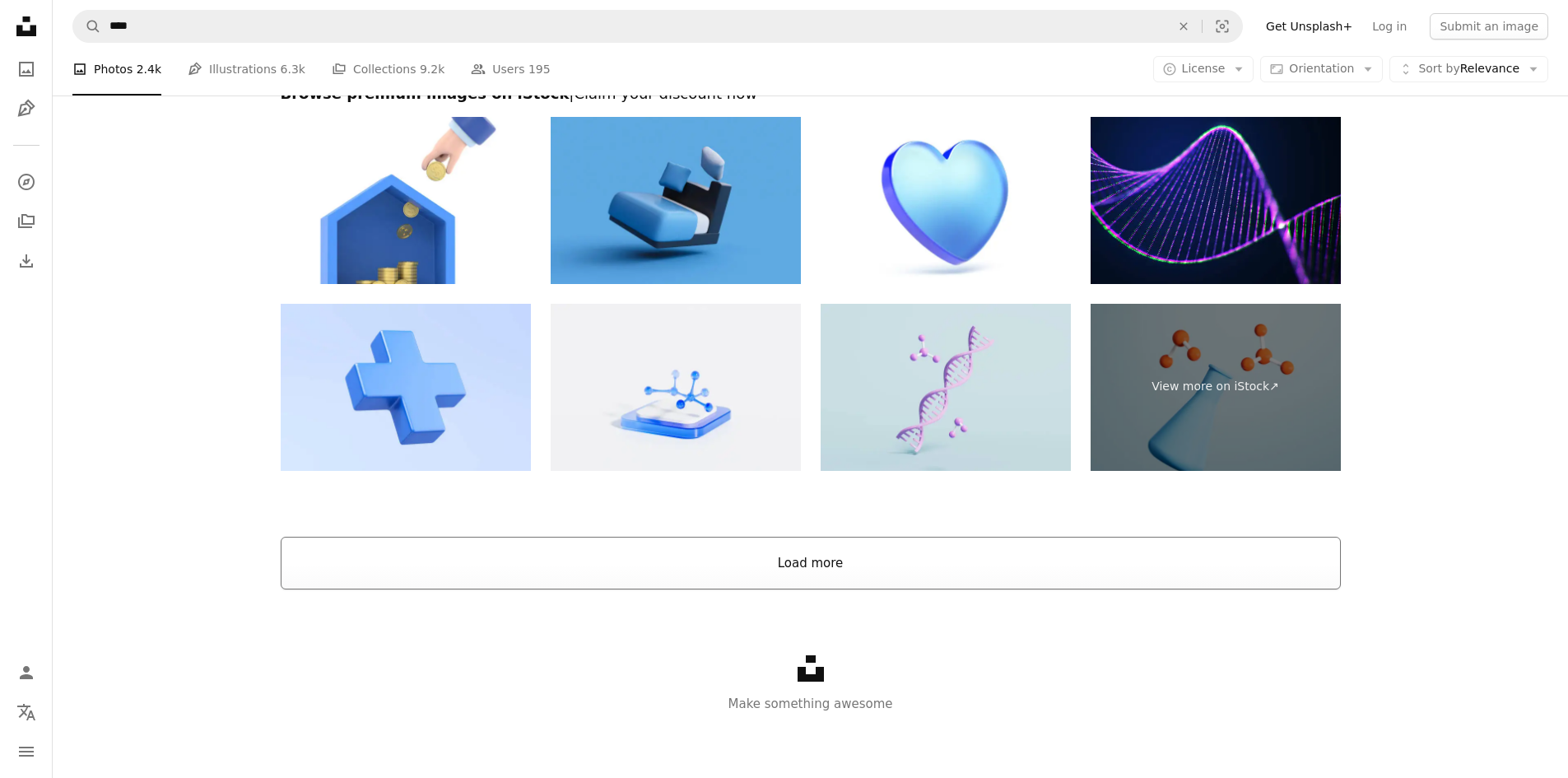
click at [831, 567] on button "Load more" at bounding box center [811, 563] width 1061 height 53
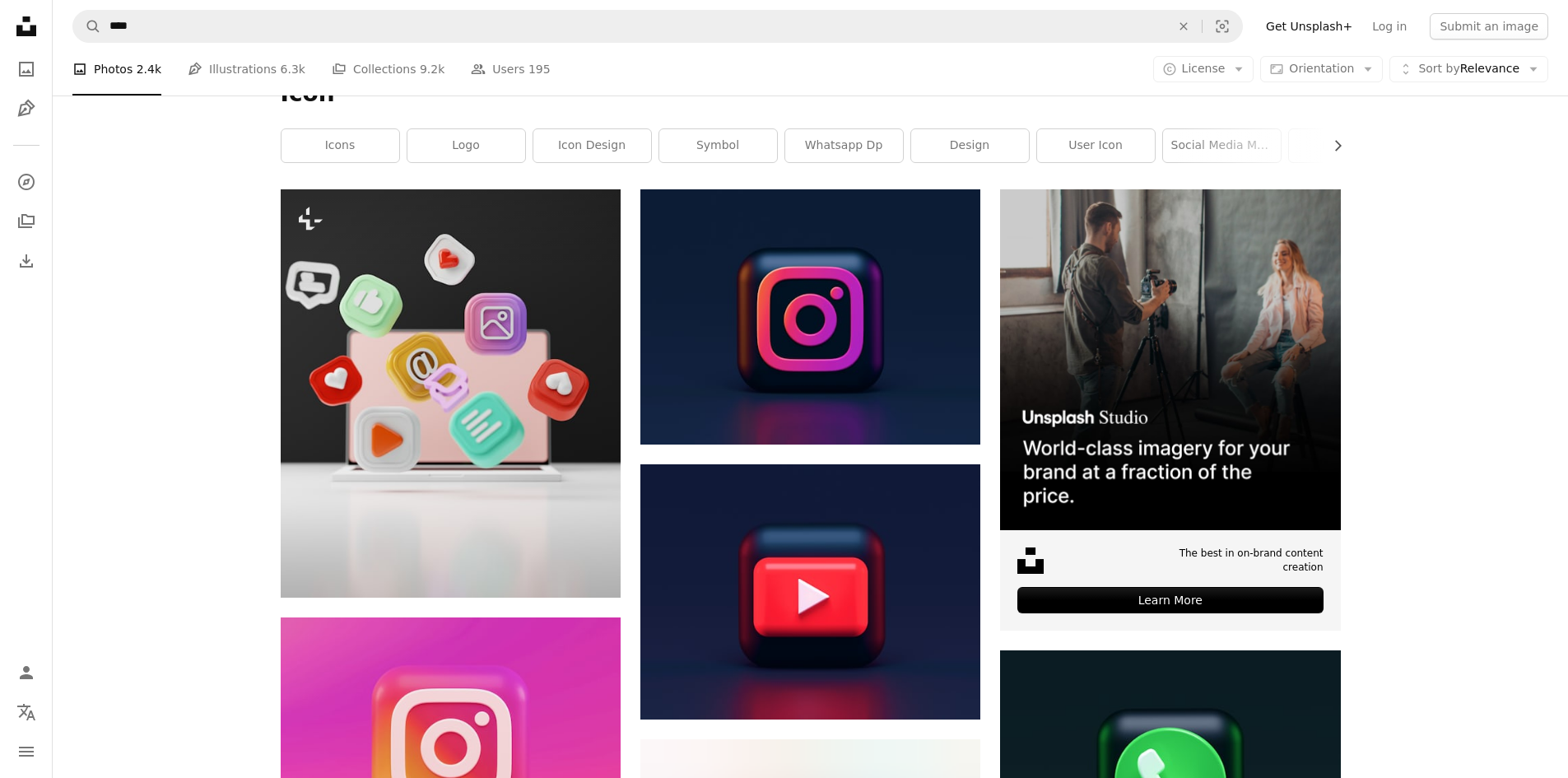
scroll to position [0, 0]
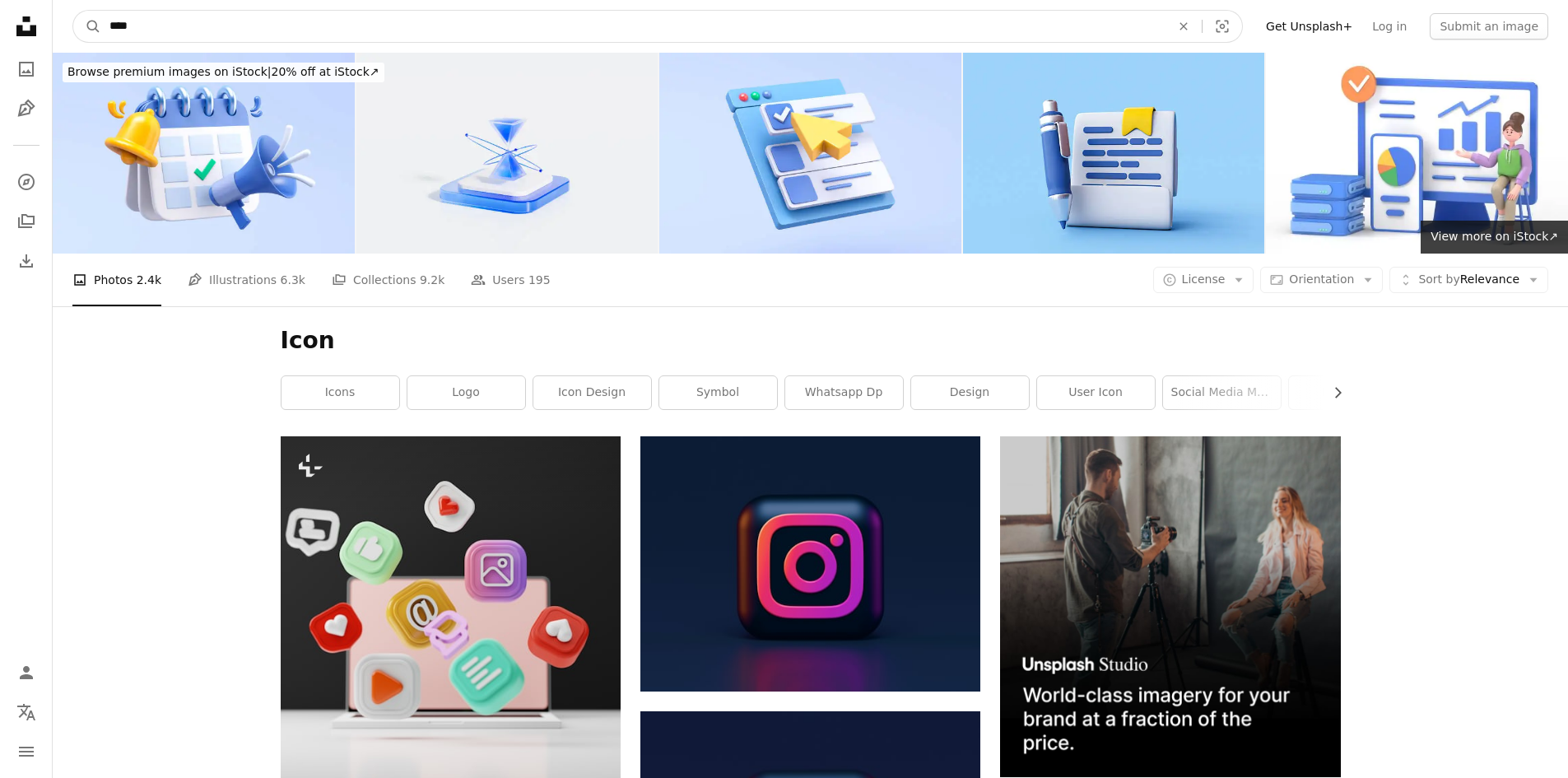
drag, startPoint x: 228, startPoint y: 22, endPoint x: 8, endPoint y: 9, distance: 220.4
type input "**********"
click at [73, 11] on button "A magnifying glass" at bounding box center [86, 26] width 28 height 31
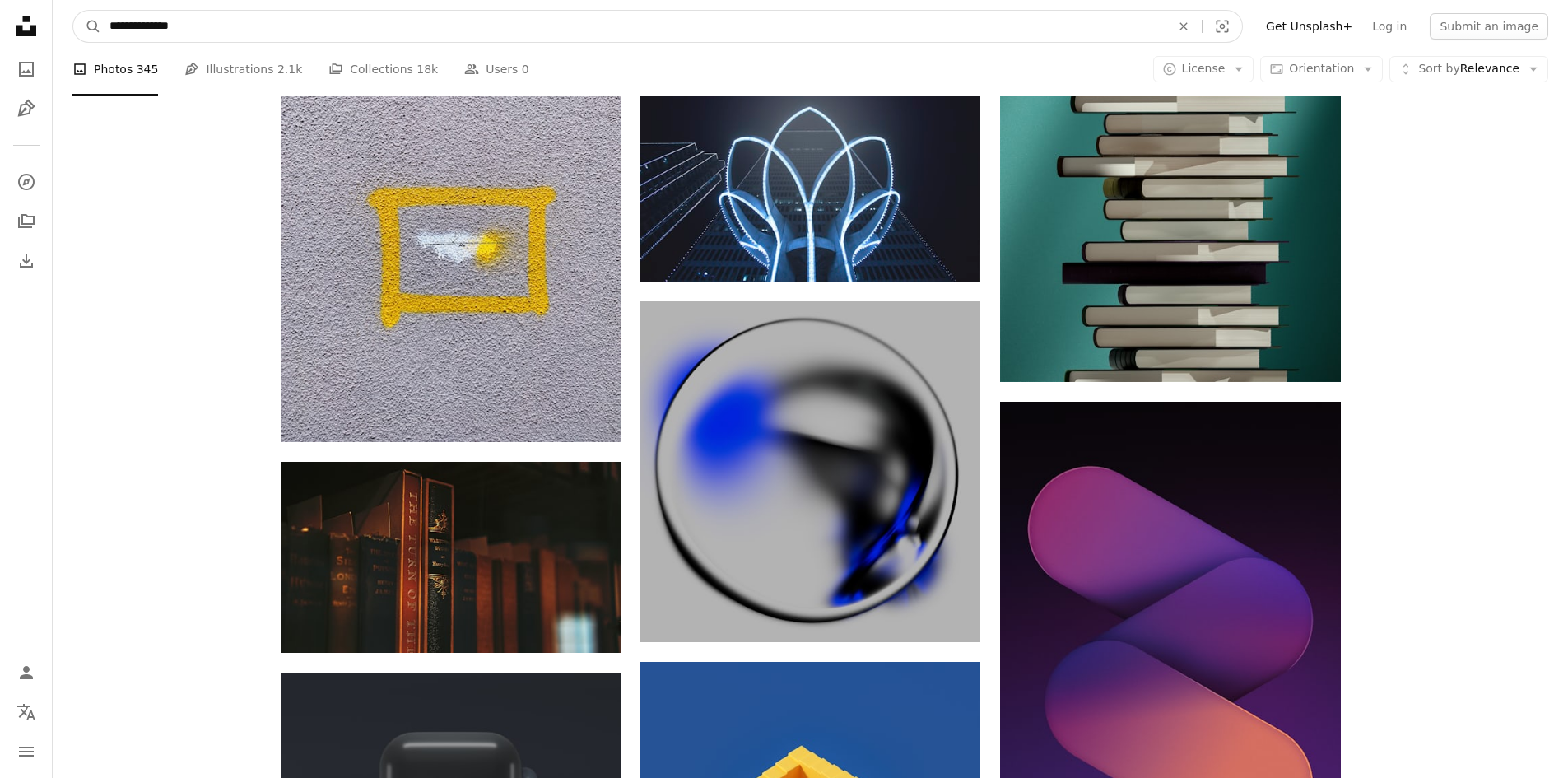
scroll to position [18726, 0]
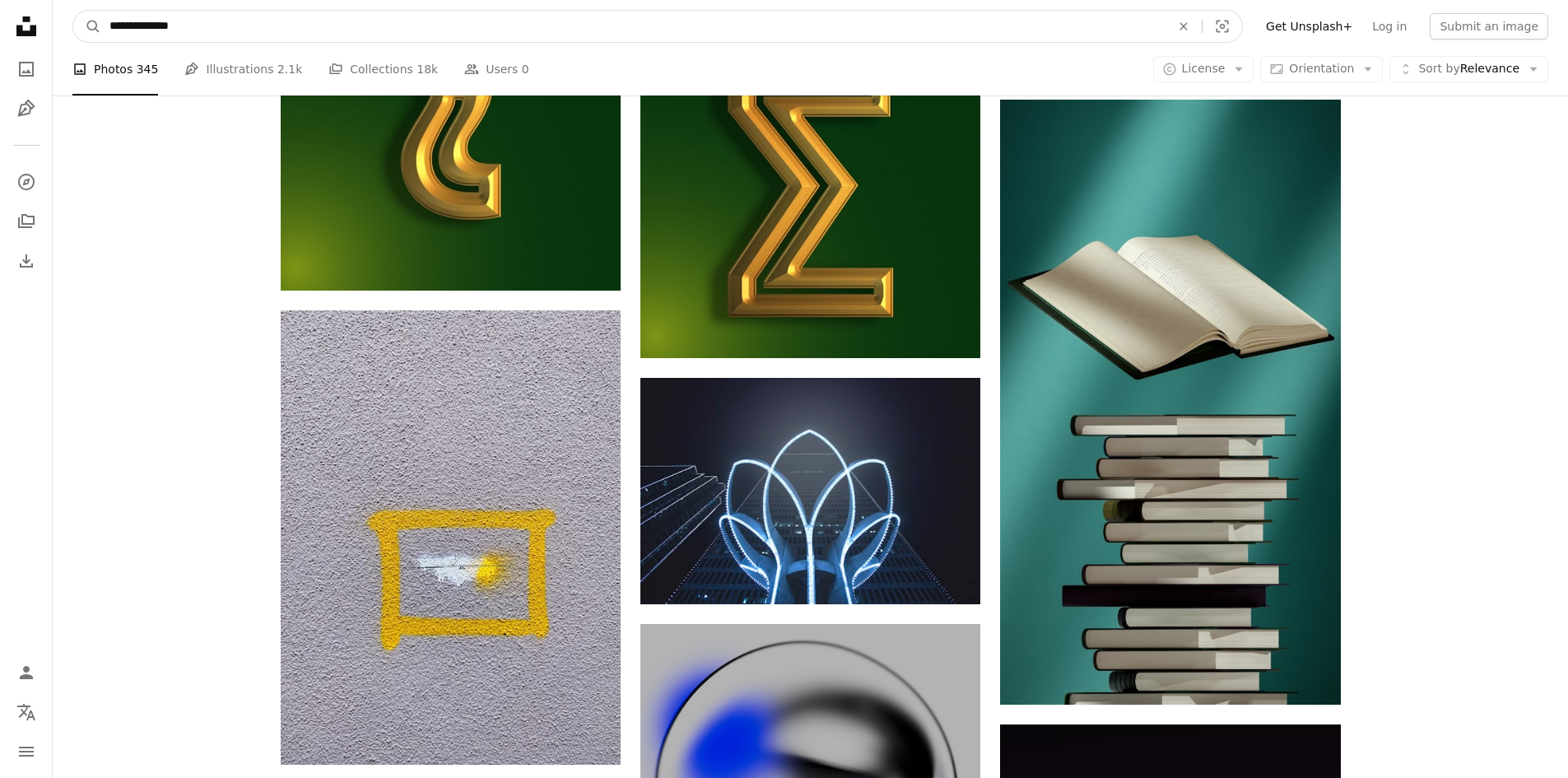
drag, startPoint x: 257, startPoint y: 28, endPoint x: 0, endPoint y: -23, distance: 262.0
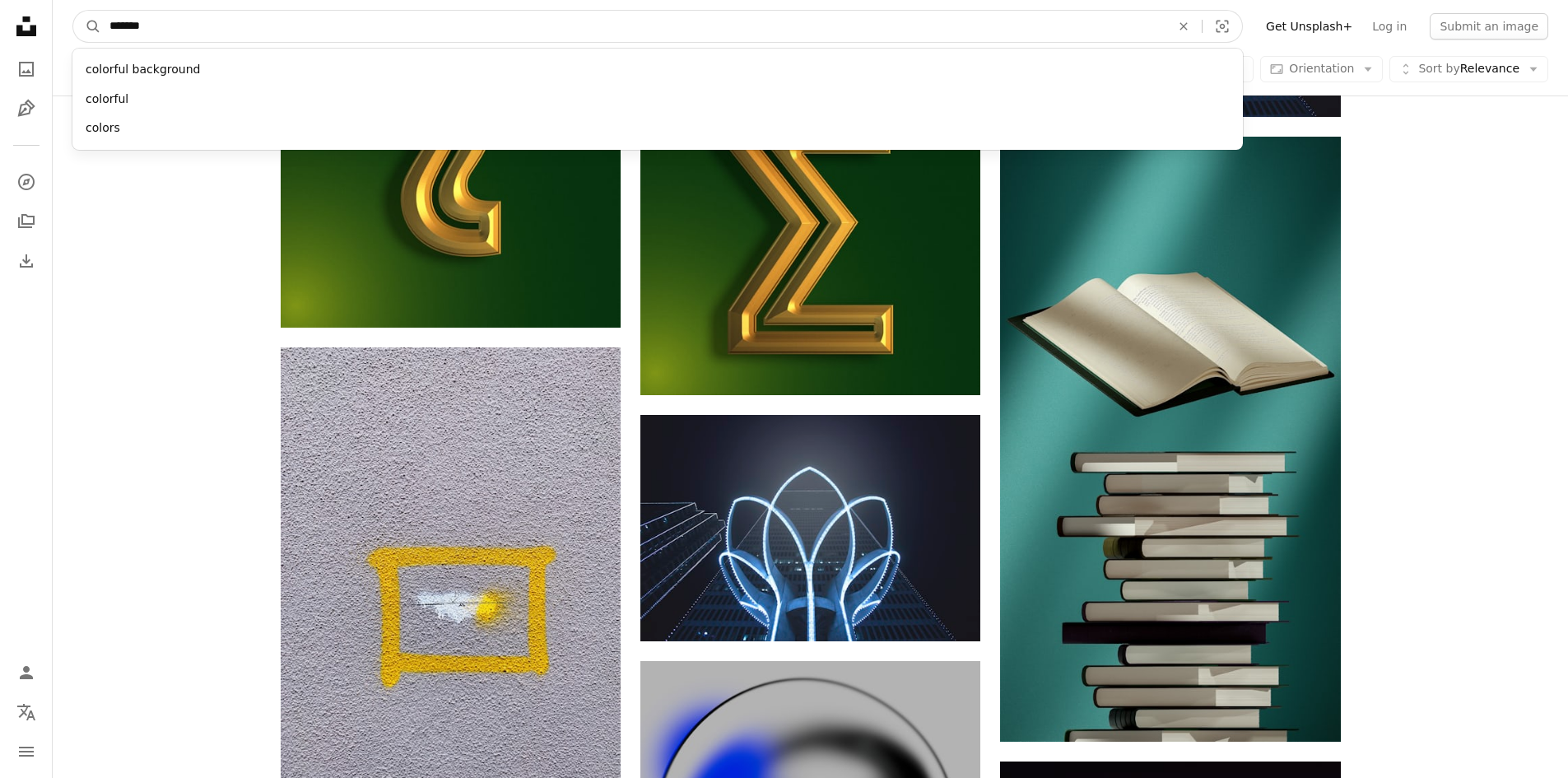
type input "********"
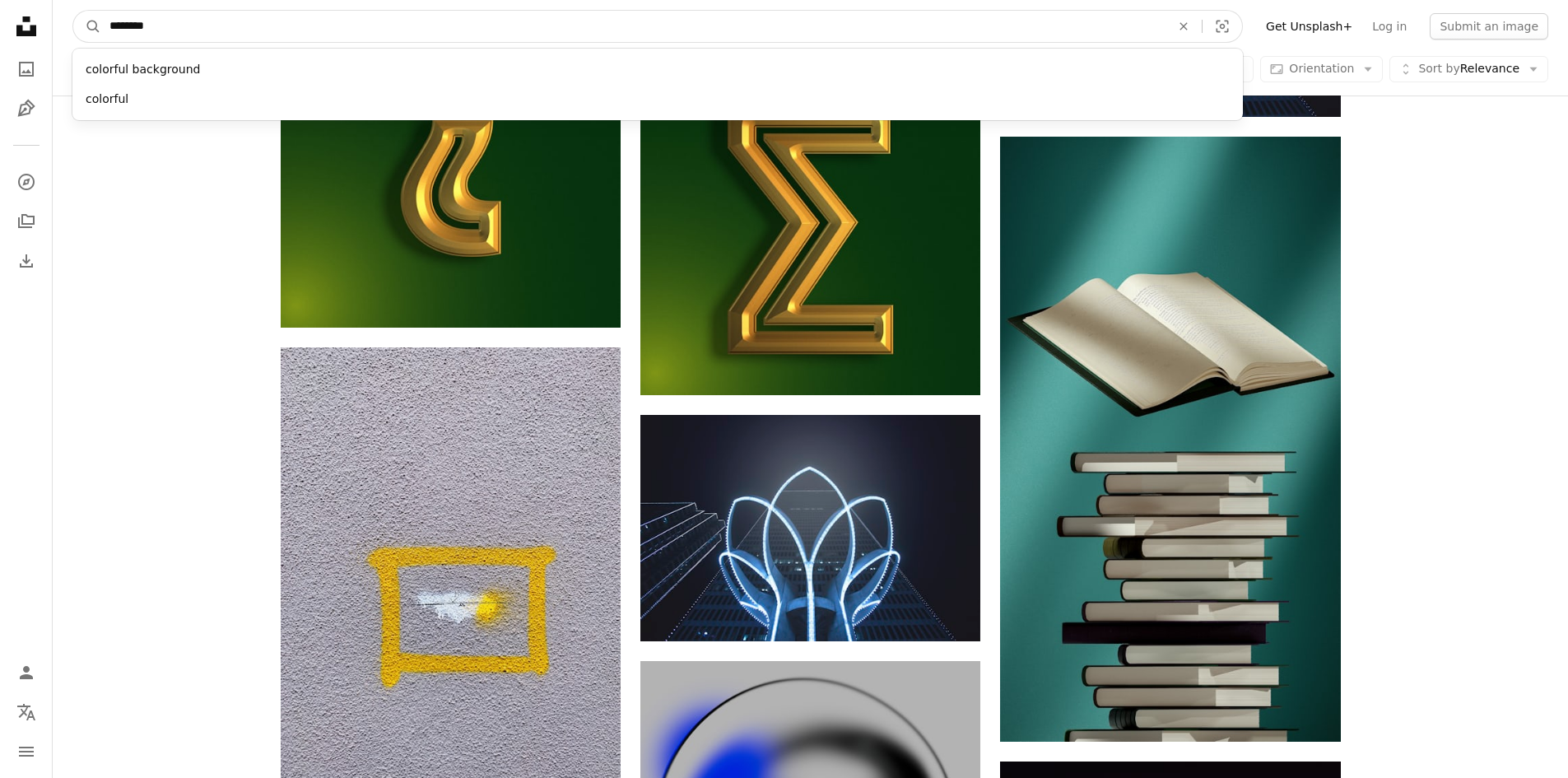
click button "A magnifying glass" at bounding box center [86, 26] width 28 height 31
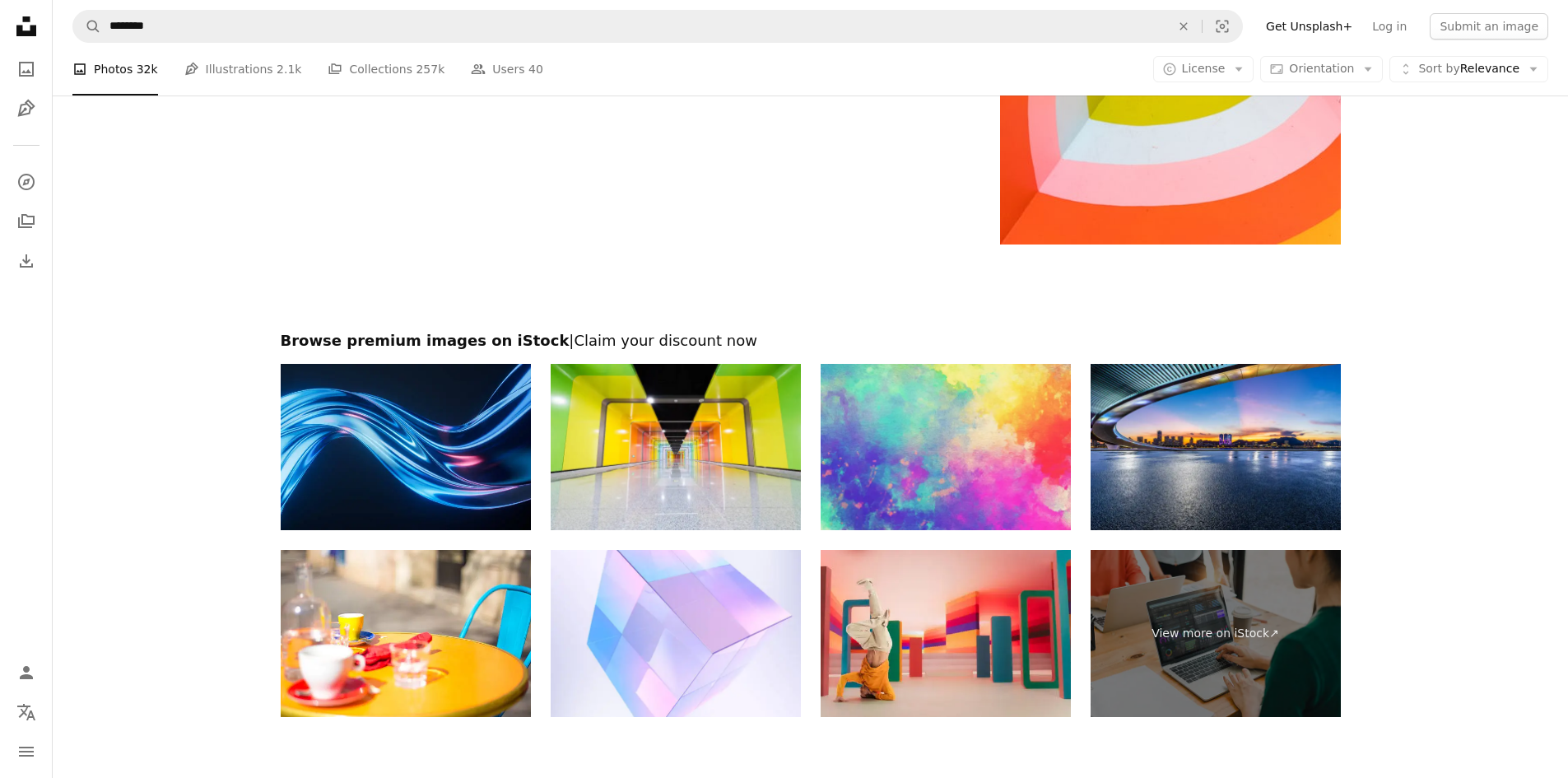
scroll to position [3857, 0]
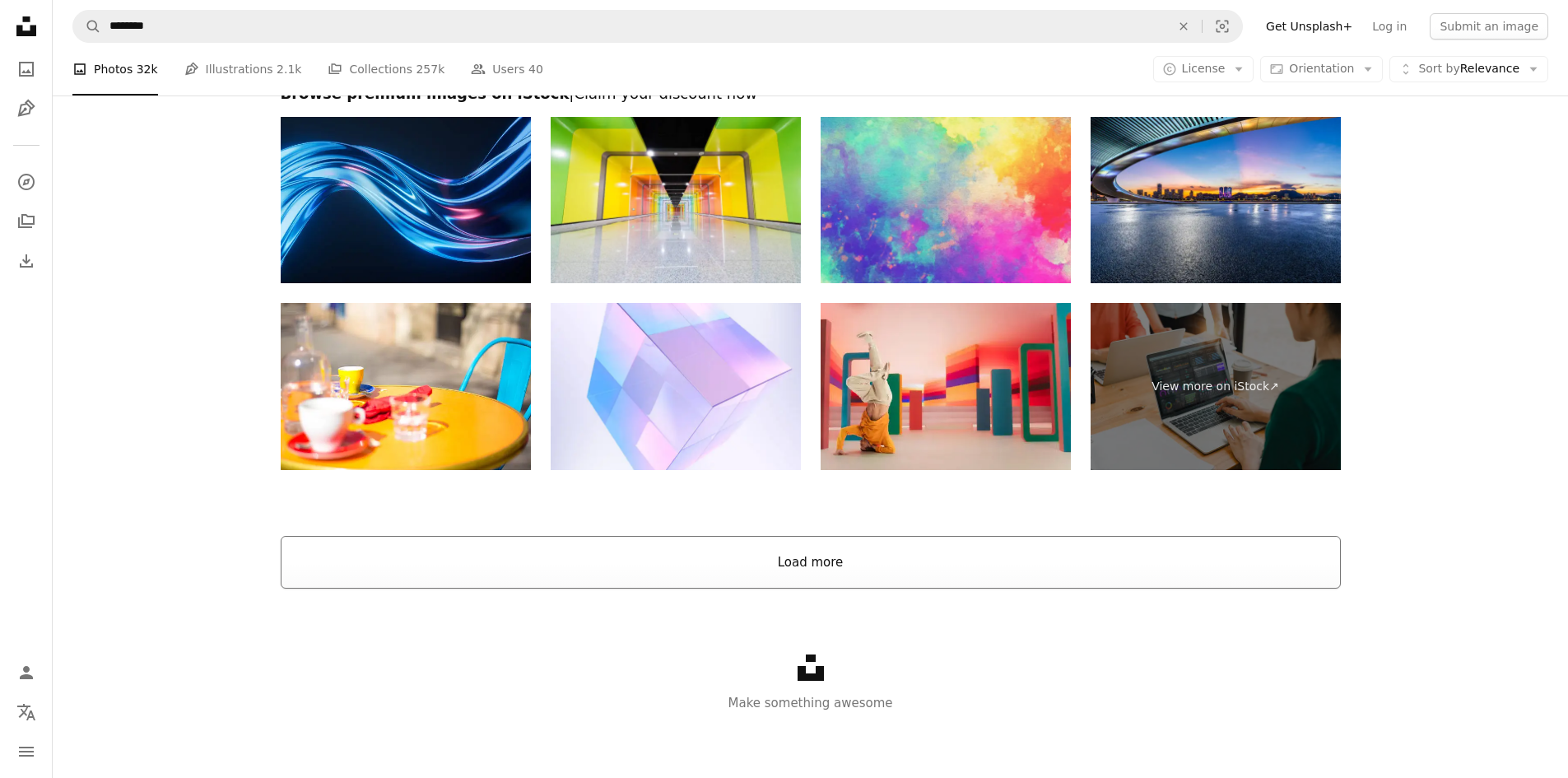
click at [748, 578] on button "Load more" at bounding box center [811, 562] width 1061 height 53
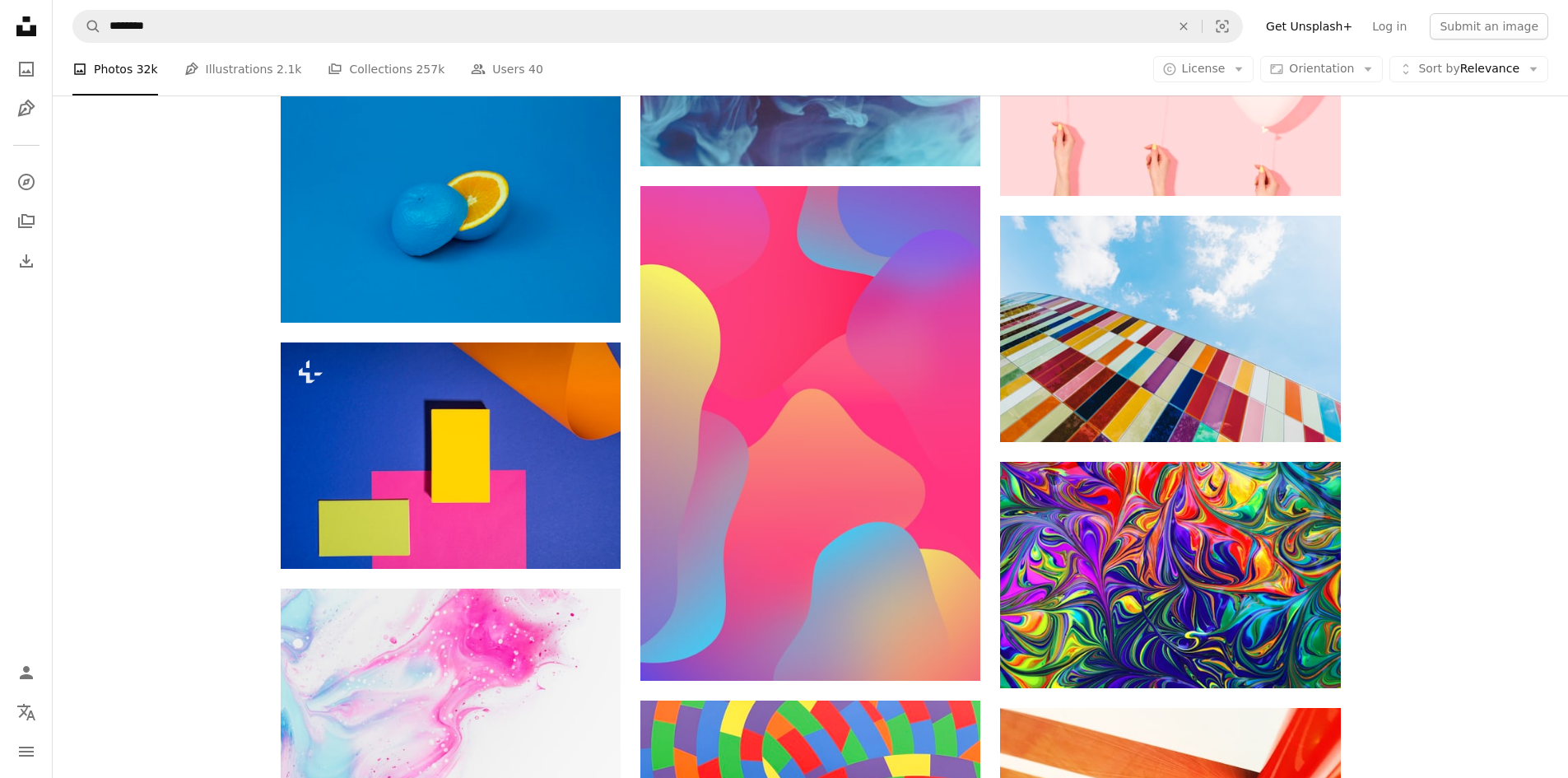
scroll to position [9540, 0]
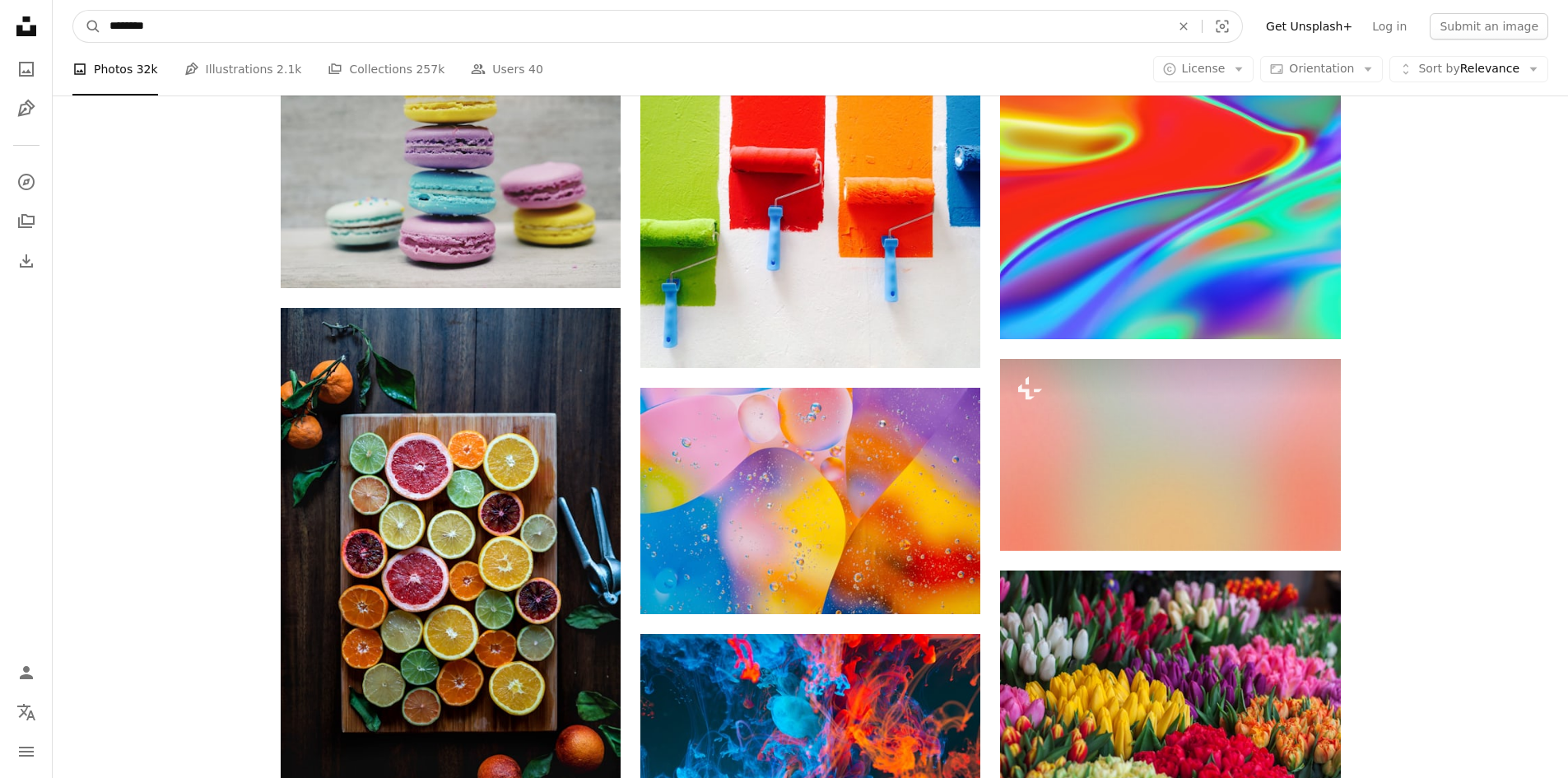
drag, startPoint x: 232, startPoint y: 19, endPoint x: 0, endPoint y: 2, distance: 232.6
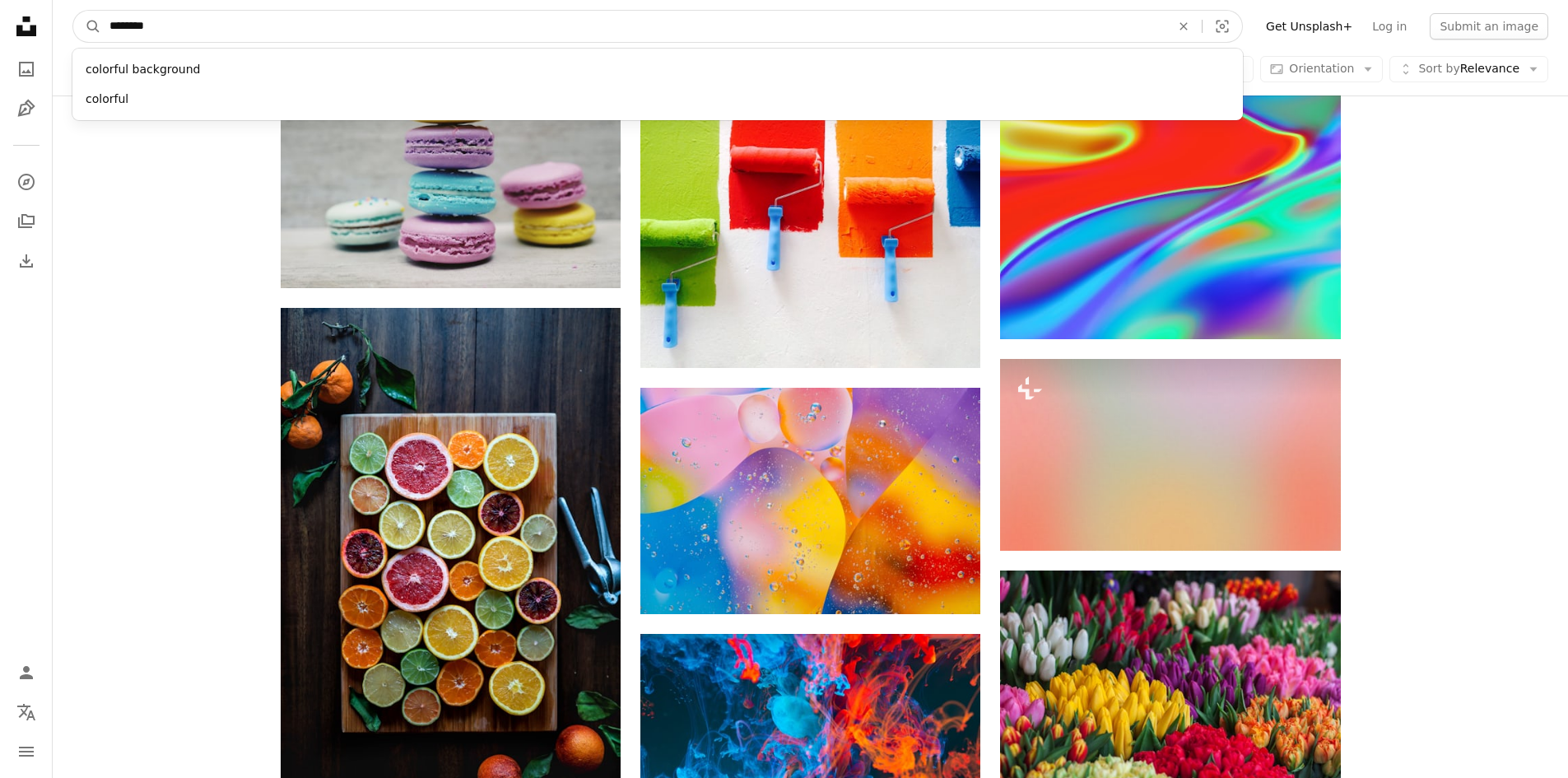
scroll to position [4859, 0]
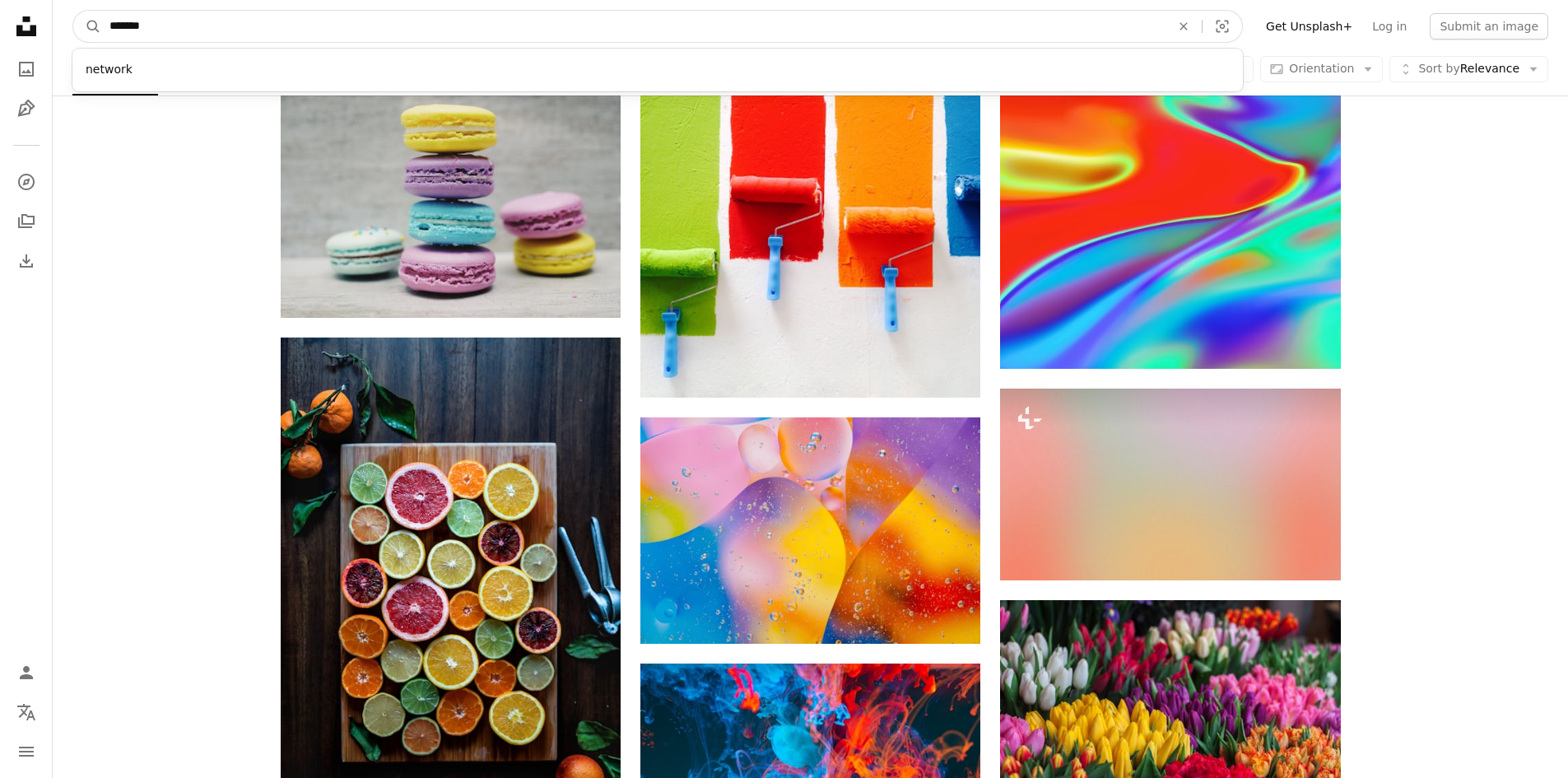
type input "*******"
click at [73, 11] on button "A magnifying glass" at bounding box center [86, 26] width 28 height 31
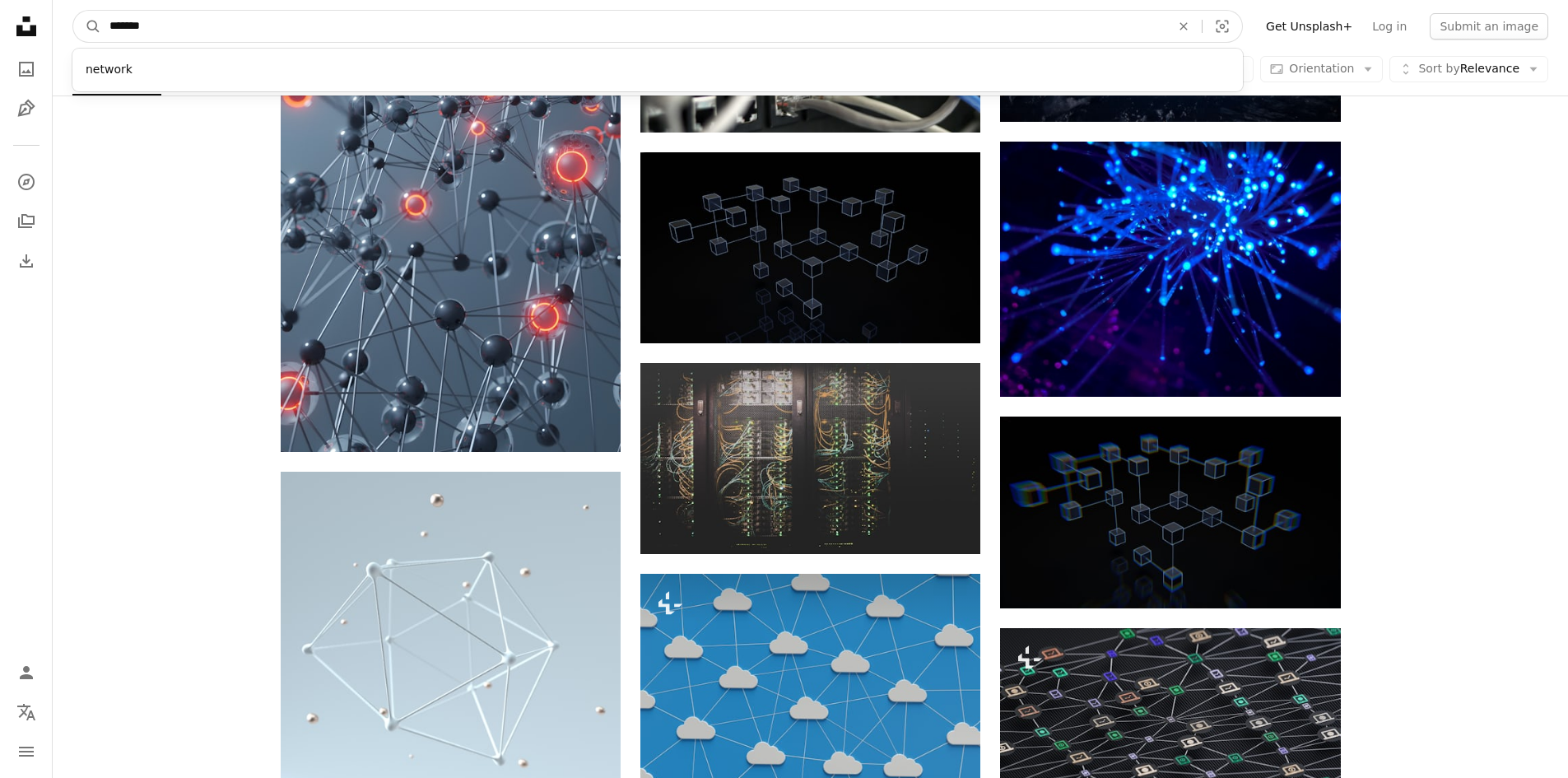
scroll to position [1137, 0]
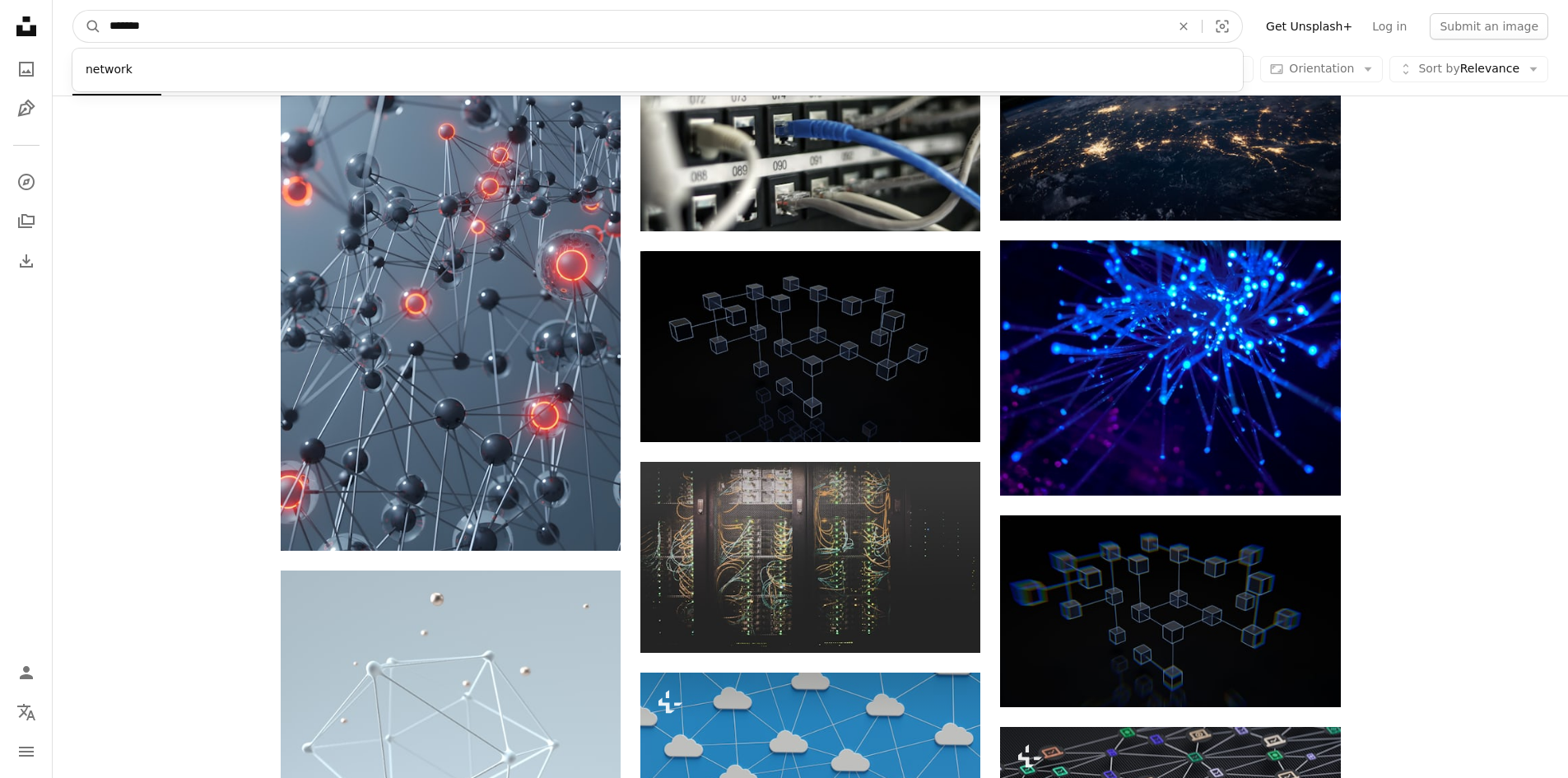
drag, startPoint x: 191, startPoint y: 25, endPoint x: 0, endPoint y: 7, distance: 191.8
click at [0, 7] on div "Unsplash logo Unsplash Home A photo Pen Tool A compass A stack of folders Downl…" at bounding box center [784, 622] width 1568 height 3518
type input "**********"
click button "A magnifying glass" at bounding box center [86, 26] width 28 height 31
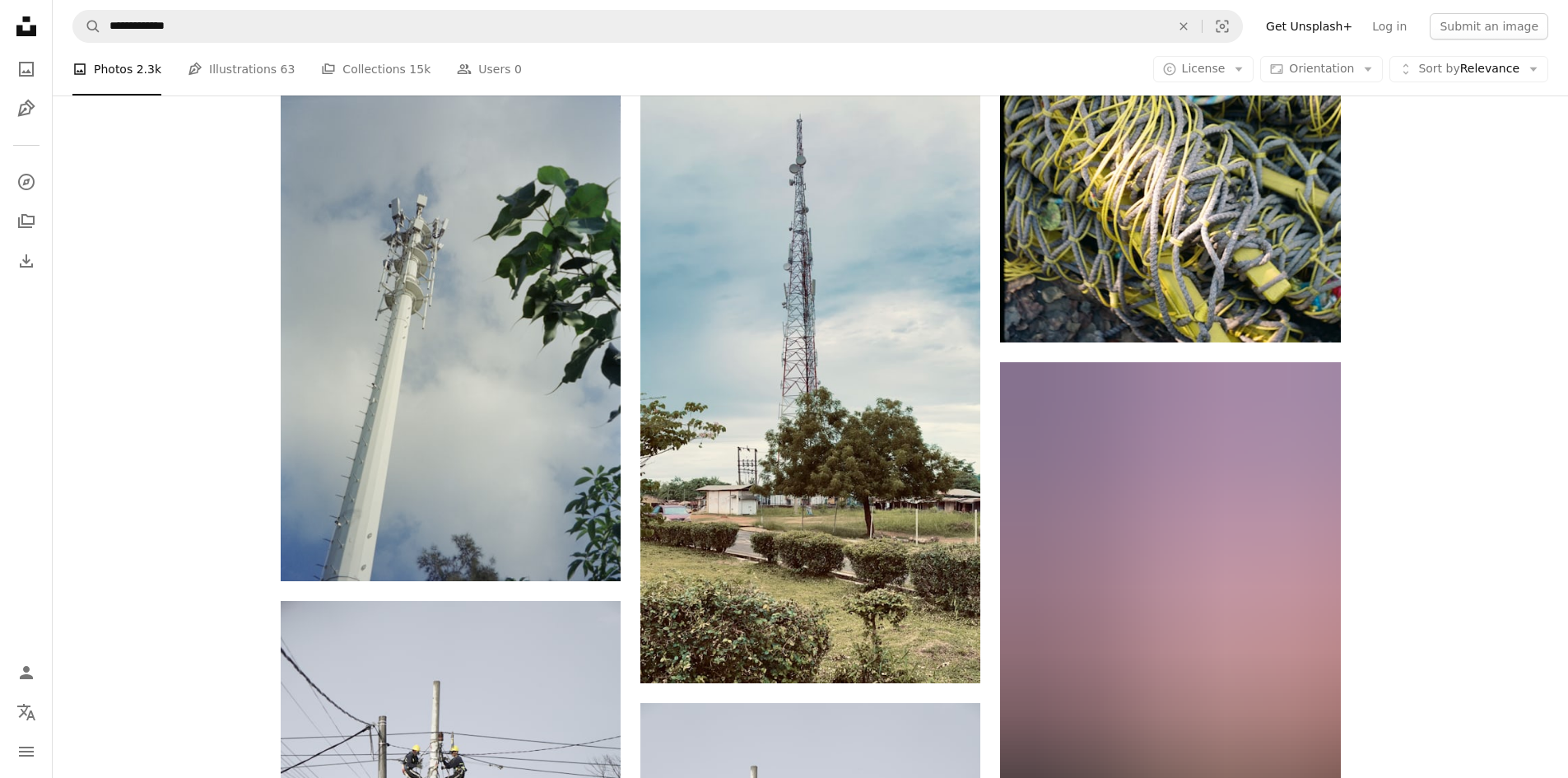
scroll to position [3459, 0]
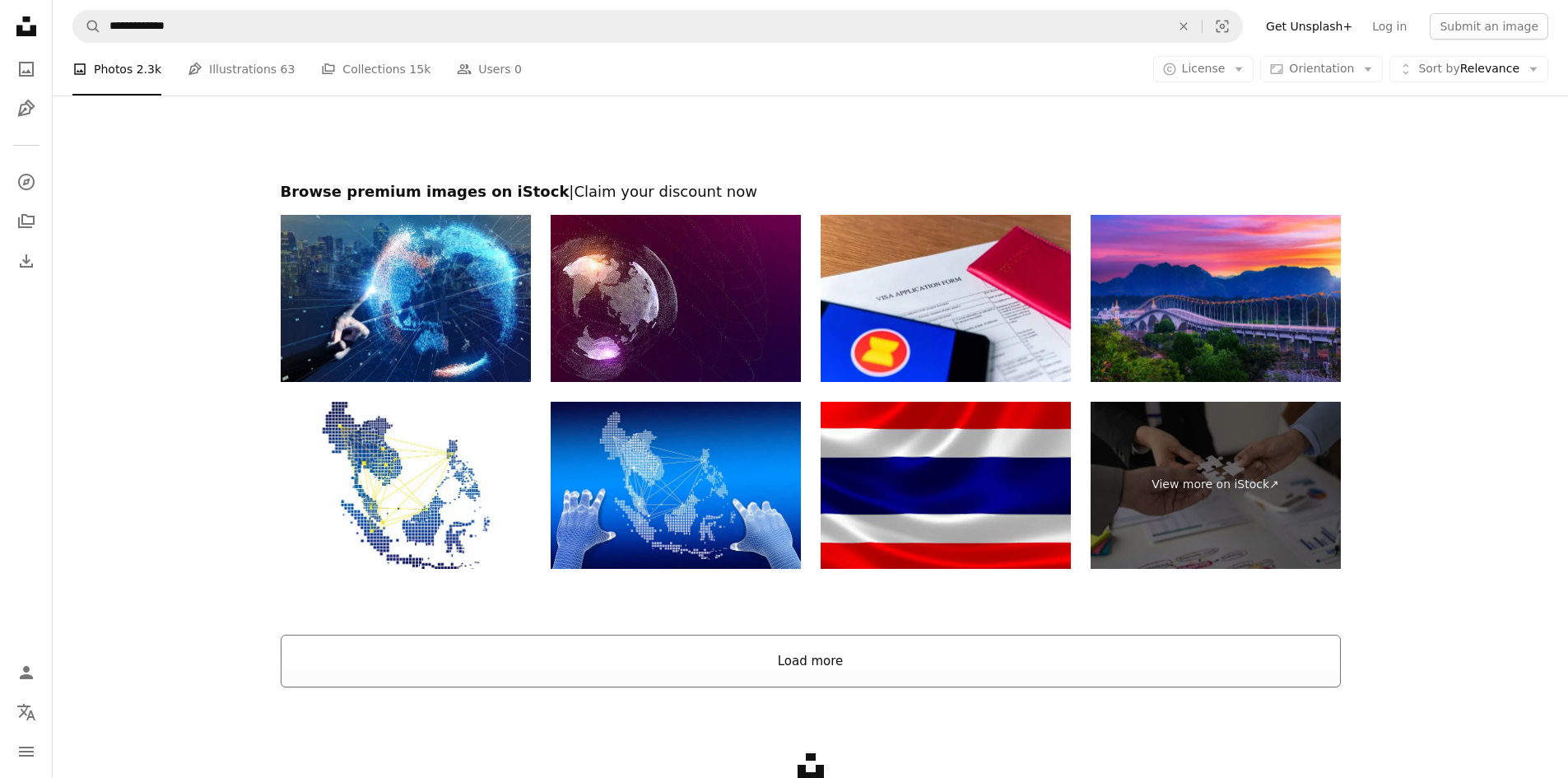
click at [781, 644] on button "Load more" at bounding box center [811, 660] width 1061 height 53
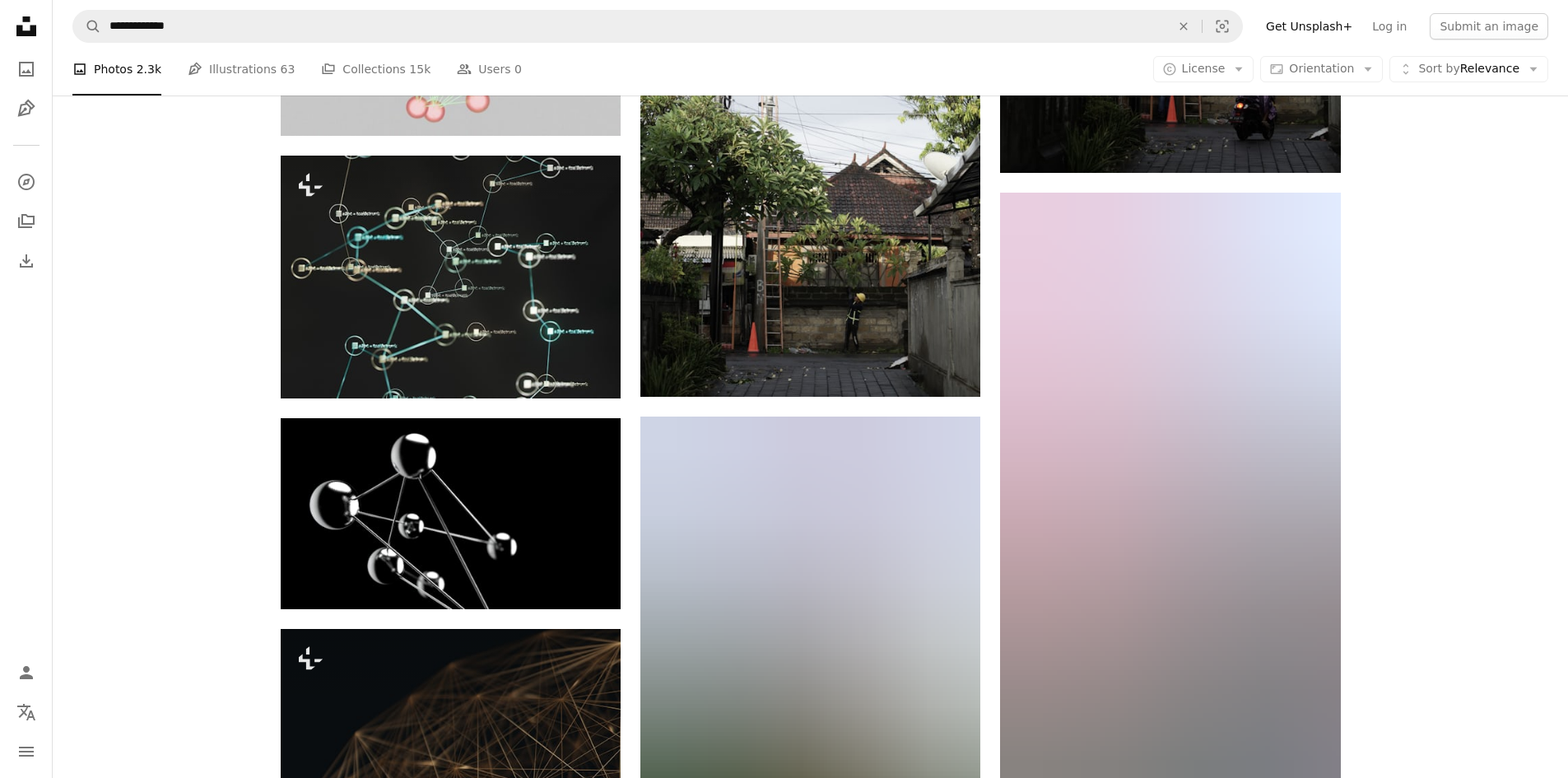
scroll to position [0, 0]
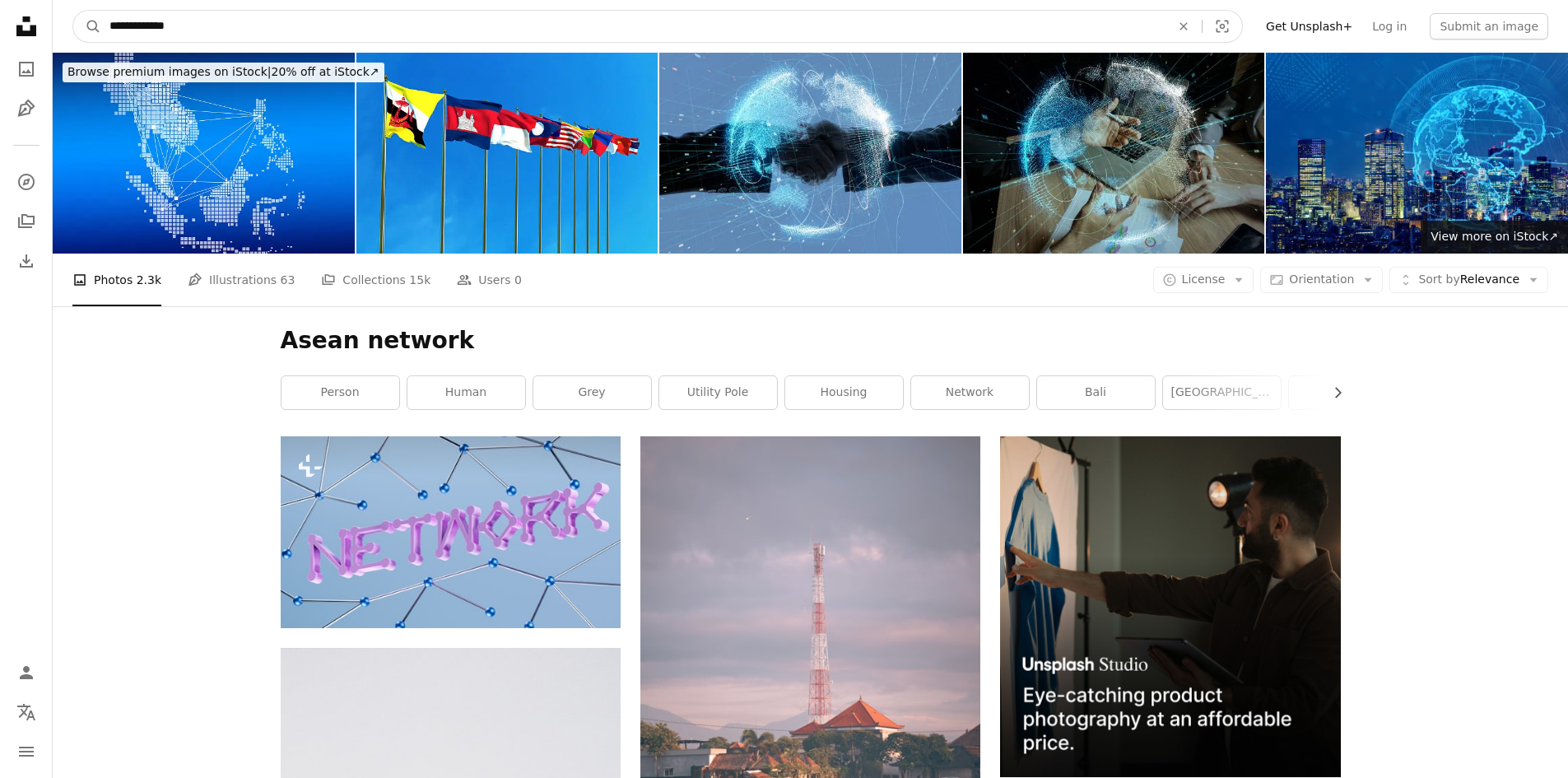
drag, startPoint x: 200, startPoint y: 17, endPoint x: 0, endPoint y: -1, distance: 200.8
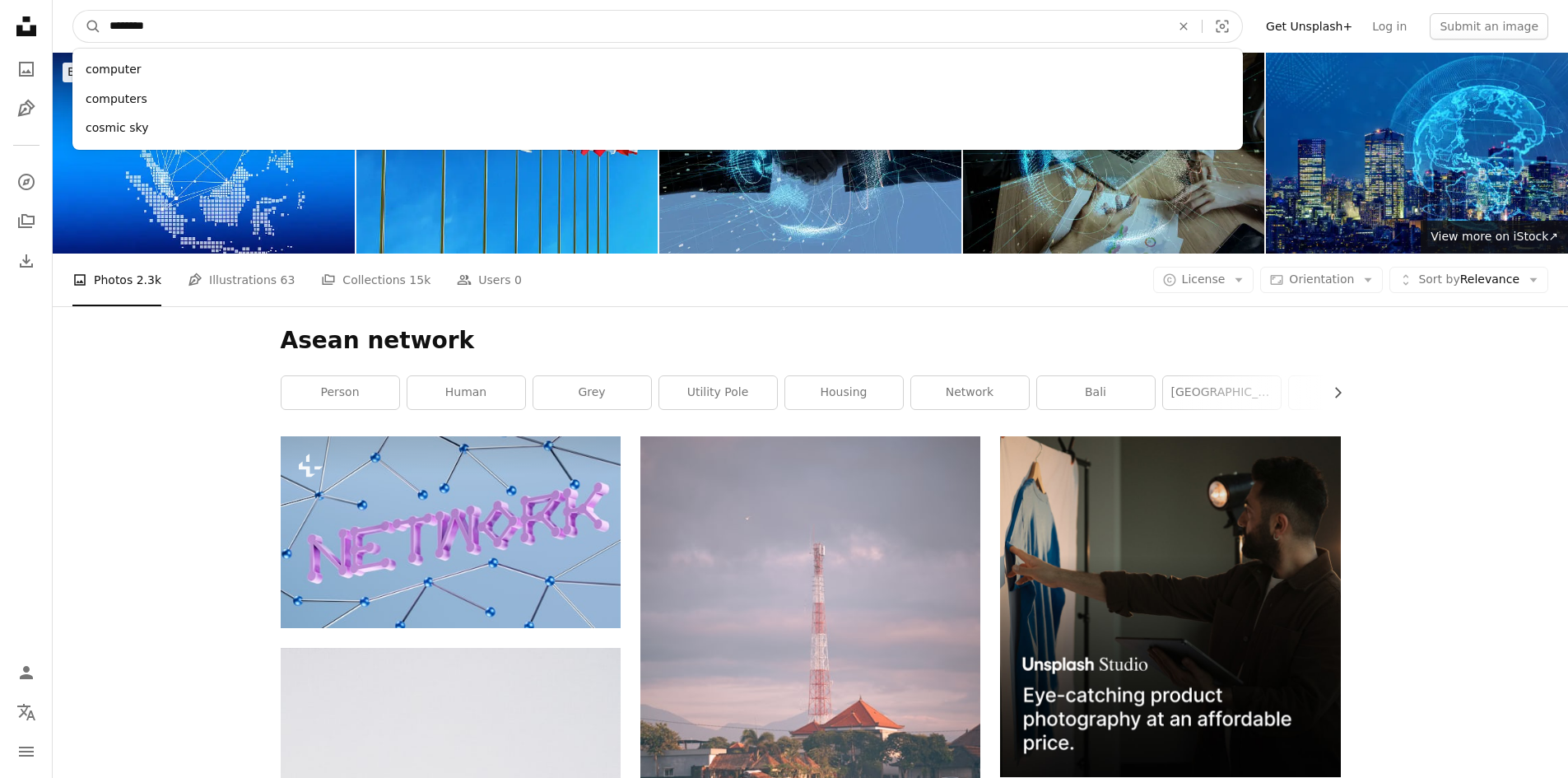
type input "*********"
click button "A magnifying glass" at bounding box center [86, 26] width 28 height 31
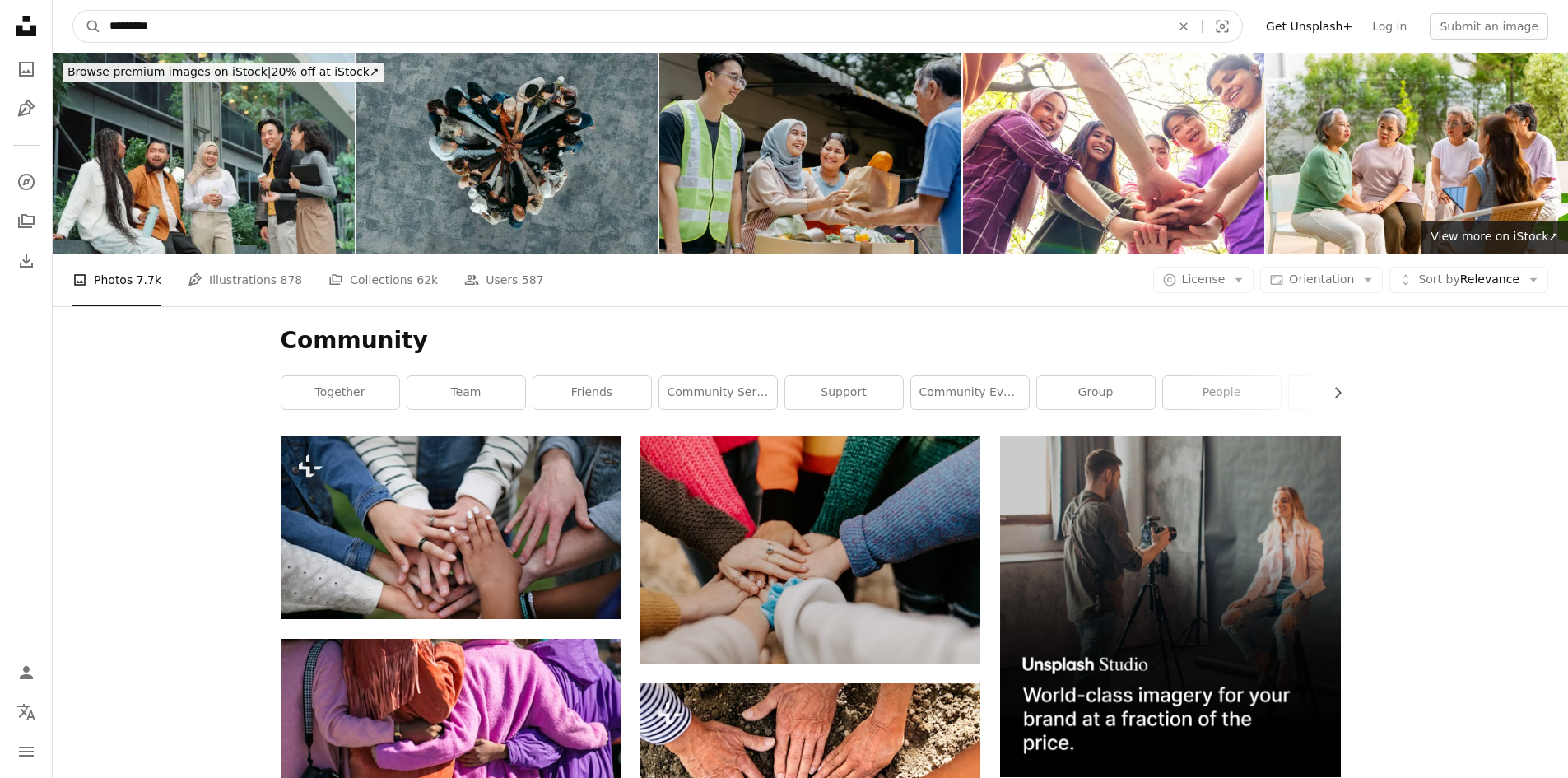
drag, startPoint x: 238, startPoint y: 32, endPoint x: 0, endPoint y: 28, distance: 238.0
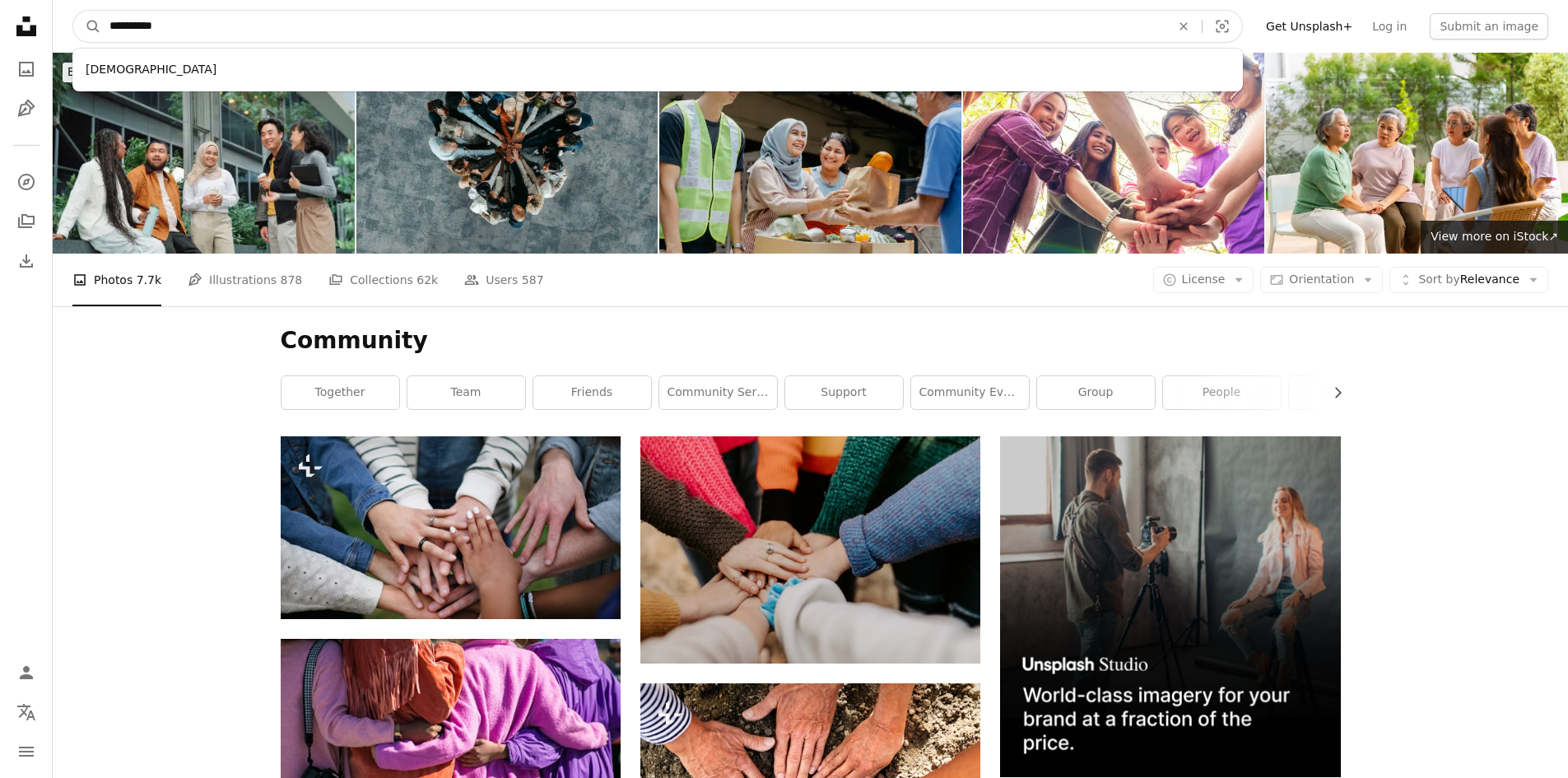
type input "**********"
click button "A magnifying glass" at bounding box center [86, 26] width 28 height 31
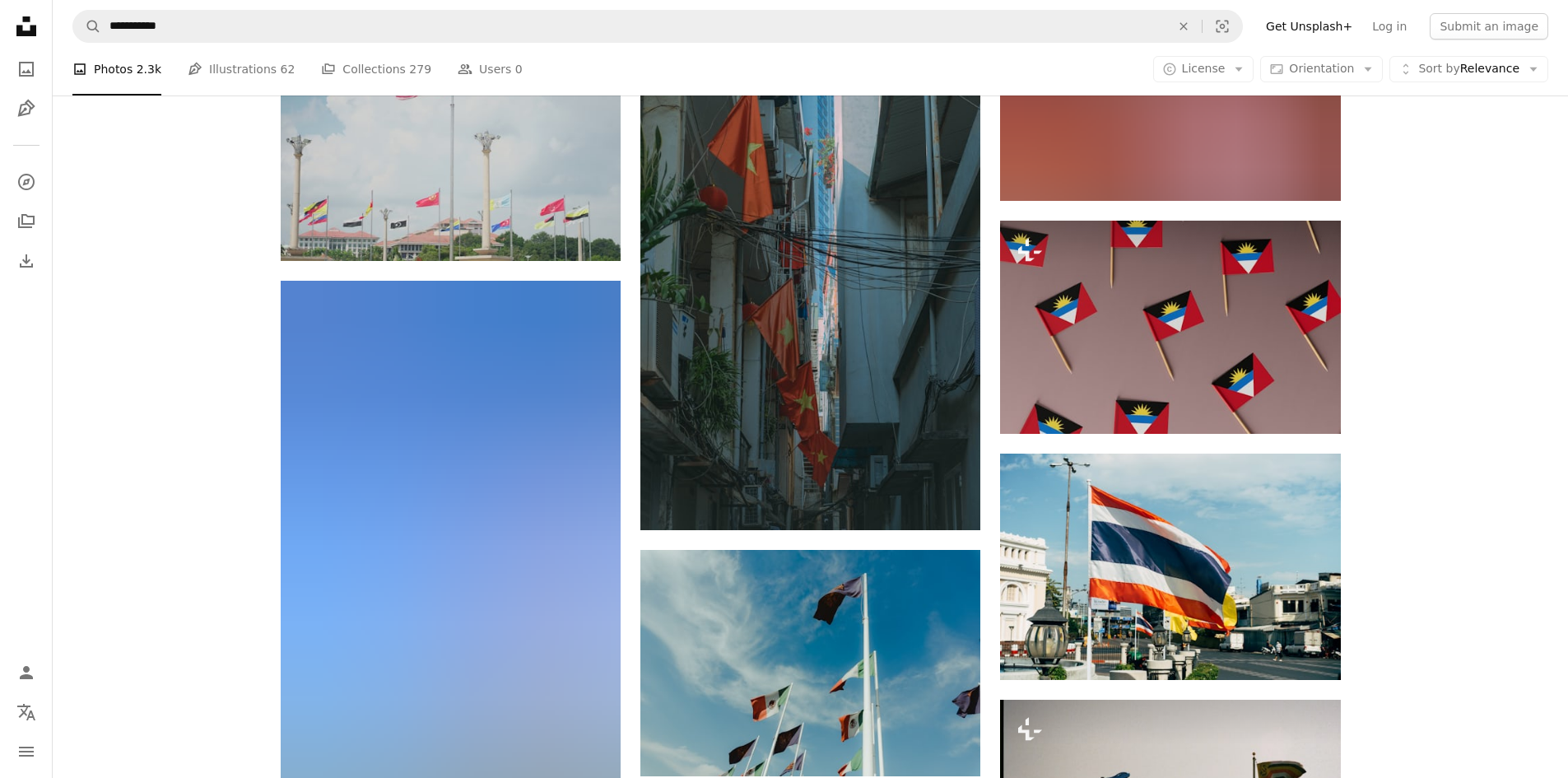
scroll to position [2470, 0]
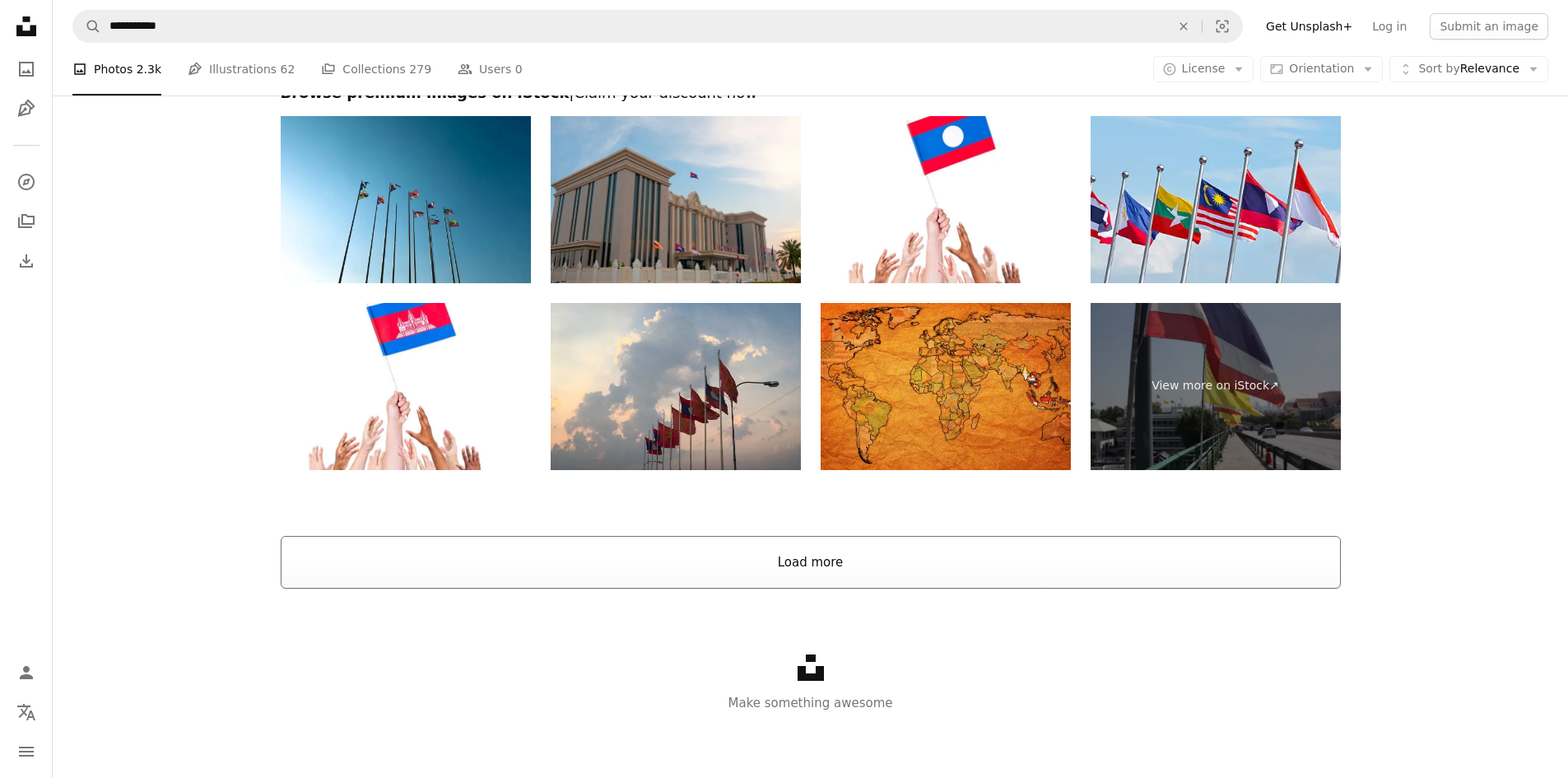
click at [924, 574] on button "Load more" at bounding box center [811, 562] width 1061 height 53
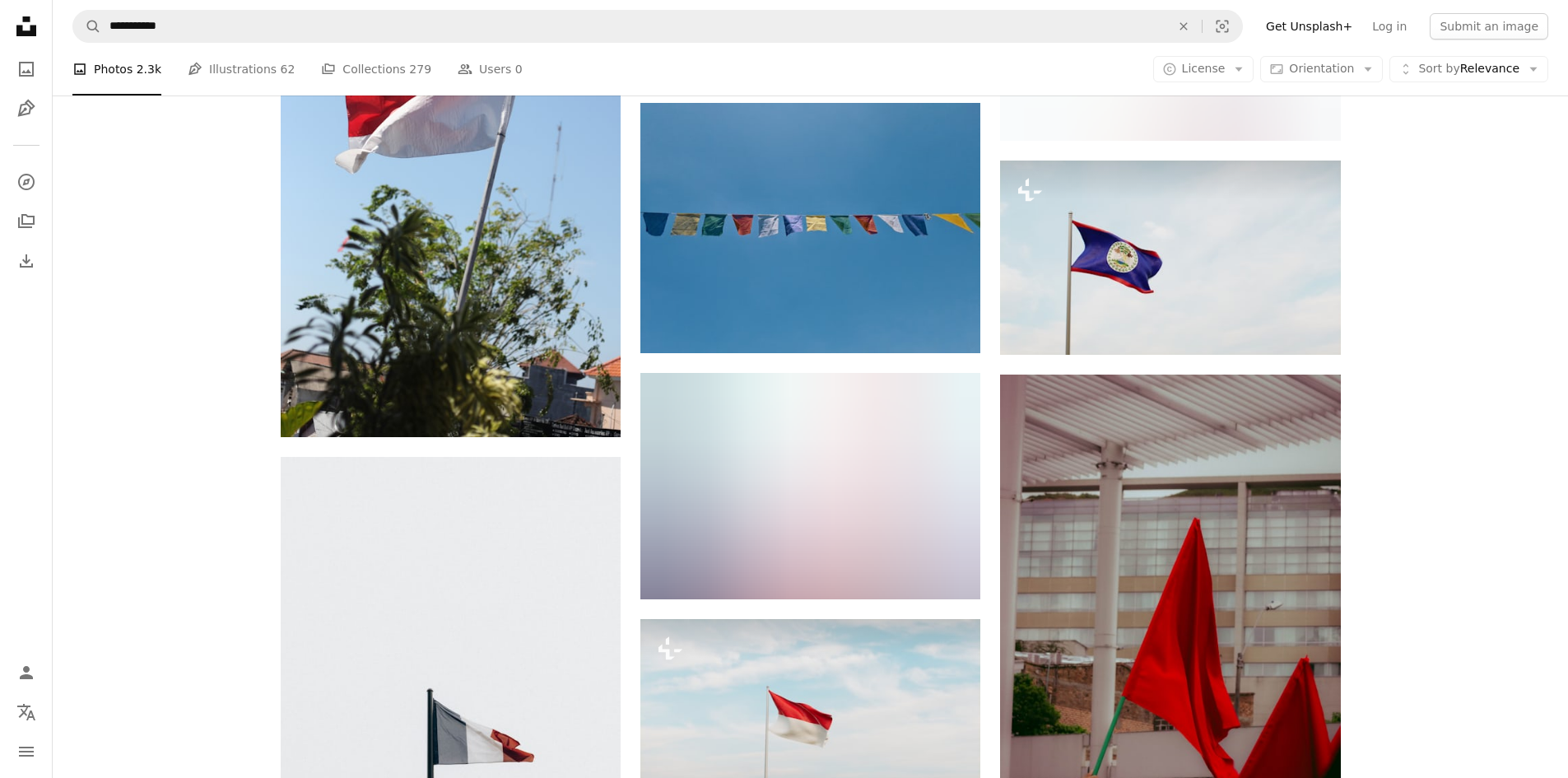
scroll to position [26128, 0]
